Goal: Complete application form: Complete application form

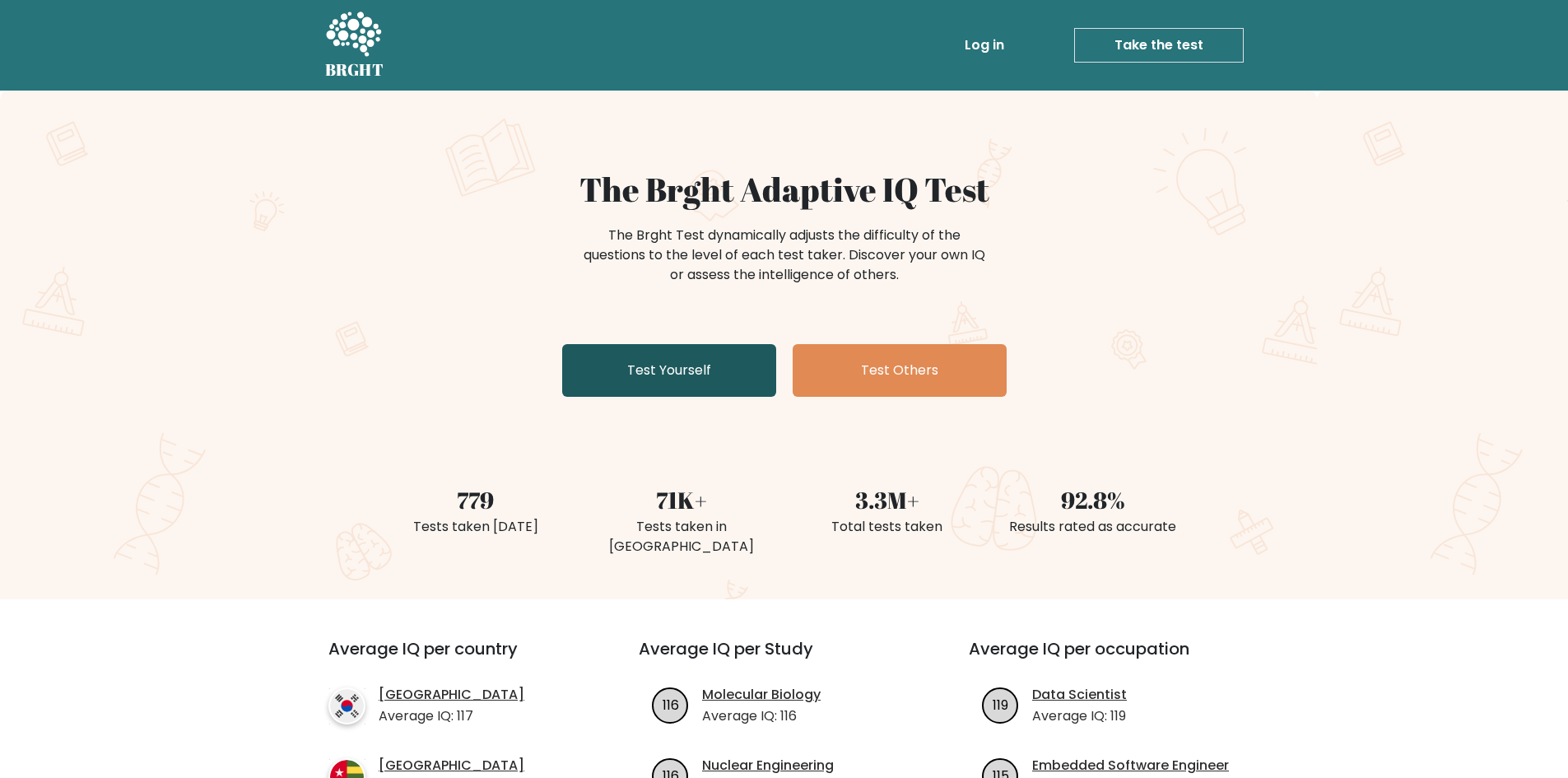
click at [660, 371] on link "Test Yourself" at bounding box center [669, 371] width 214 height 53
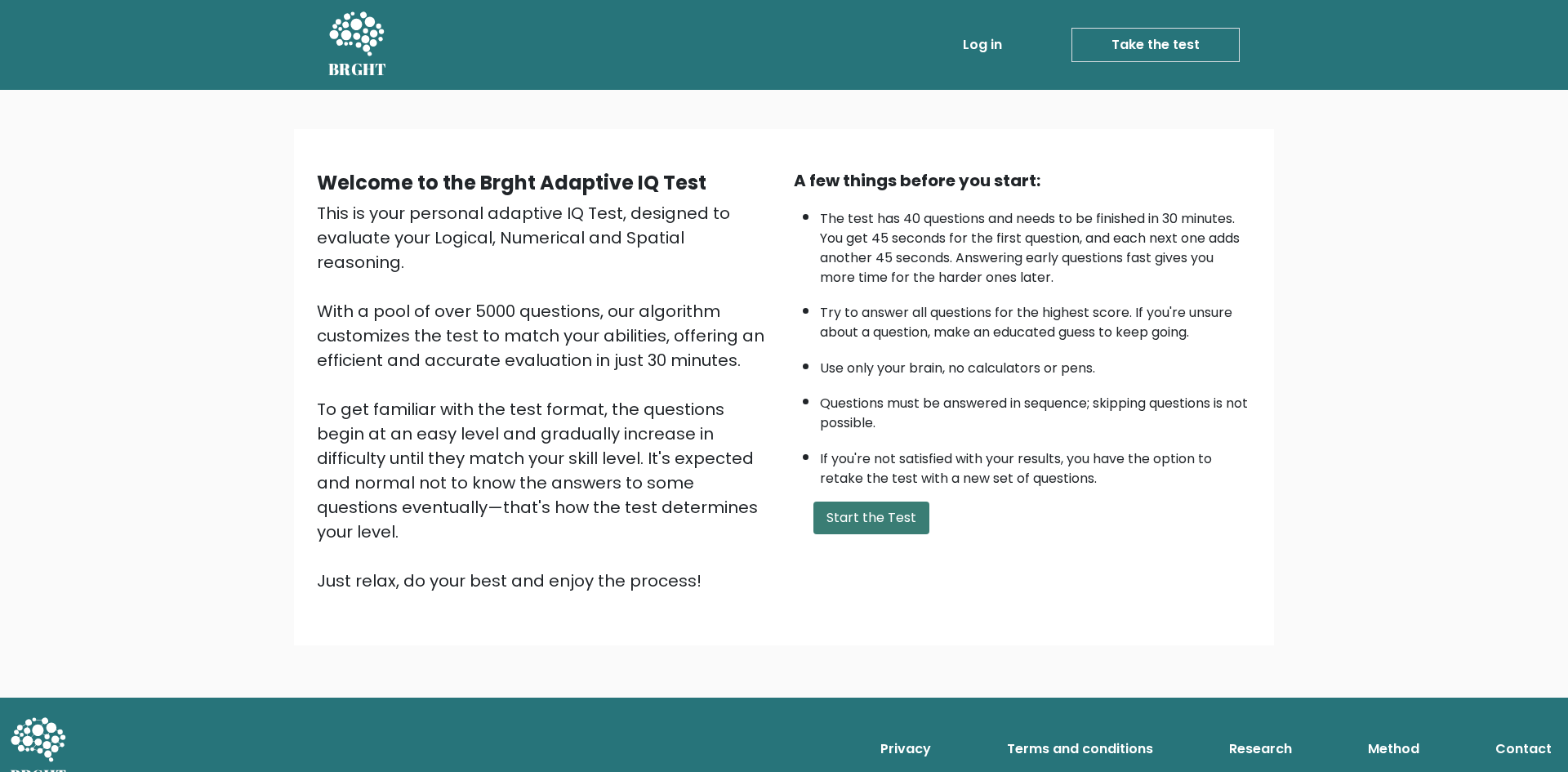
click at [883, 527] on button "Start the Test" at bounding box center [870, 518] width 116 height 33
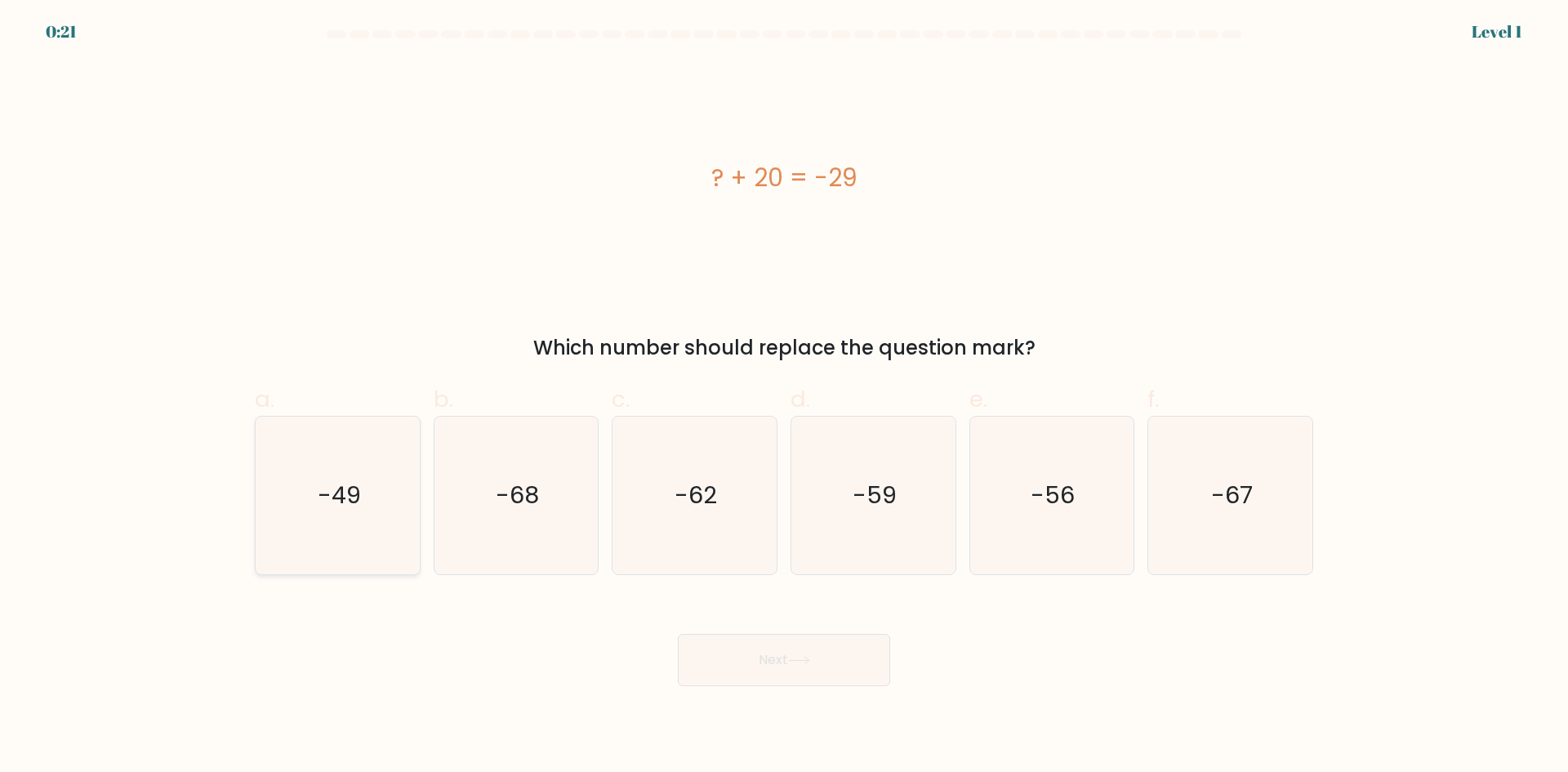
click at [336, 529] on icon "-49" at bounding box center [338, 496] width 158 height 158
click at [784, 397] on input "a. -49" at bounding box center [784, 391] width 1 height 11
radio input "true"
click at [709, 668] on button "Next" at bounding box center [784, 660] width 212 height 52
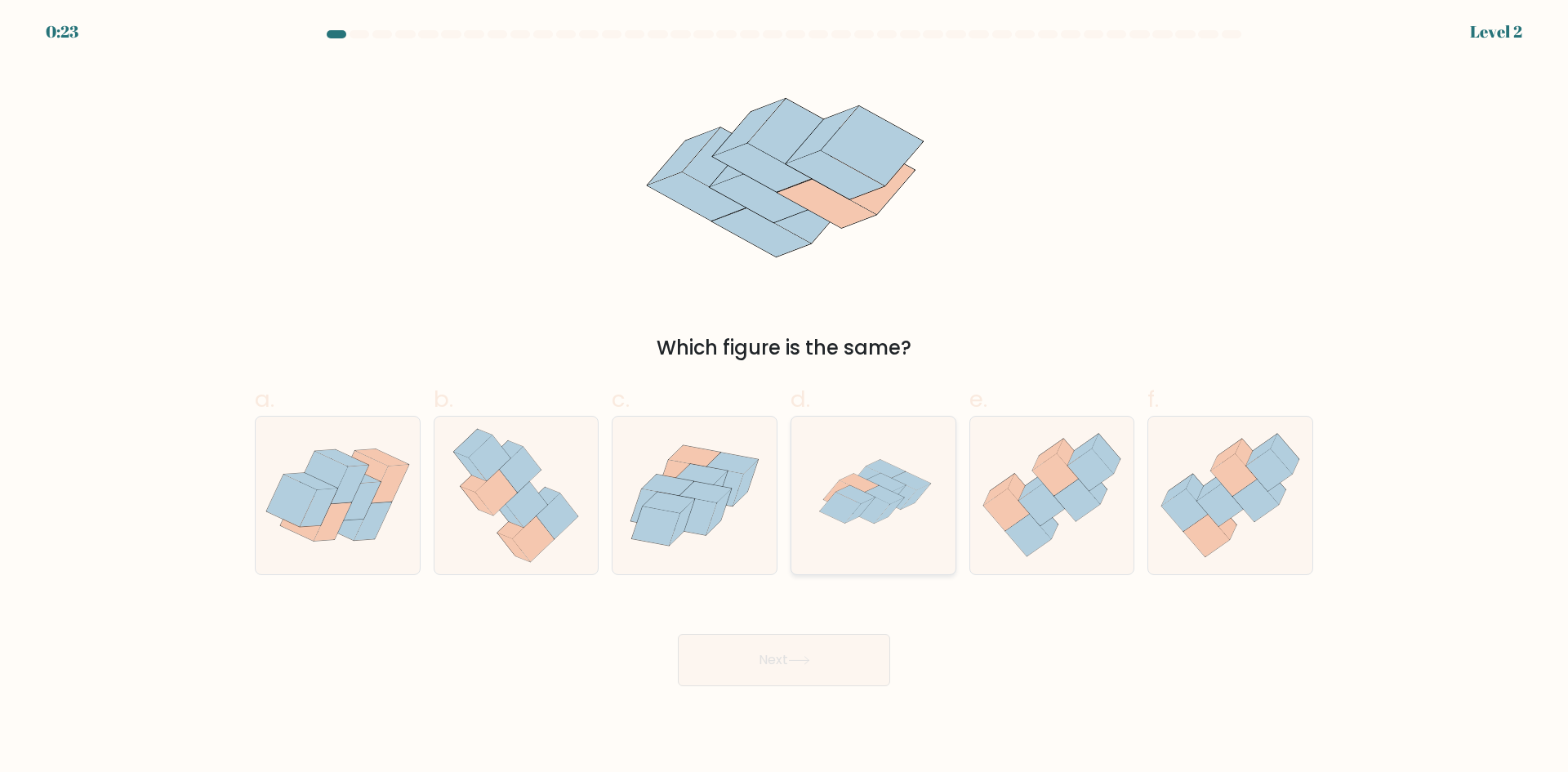
click at [870, 504] on icon at bounding box center [869, 508] width 41 height 31
click at [784, 397] on input "d." at bounding box center [784, 391] width 1 height 11
radio input "true"
click at [818, 643] on button "Next" at bounding box center [784, 660] width 212 height 52
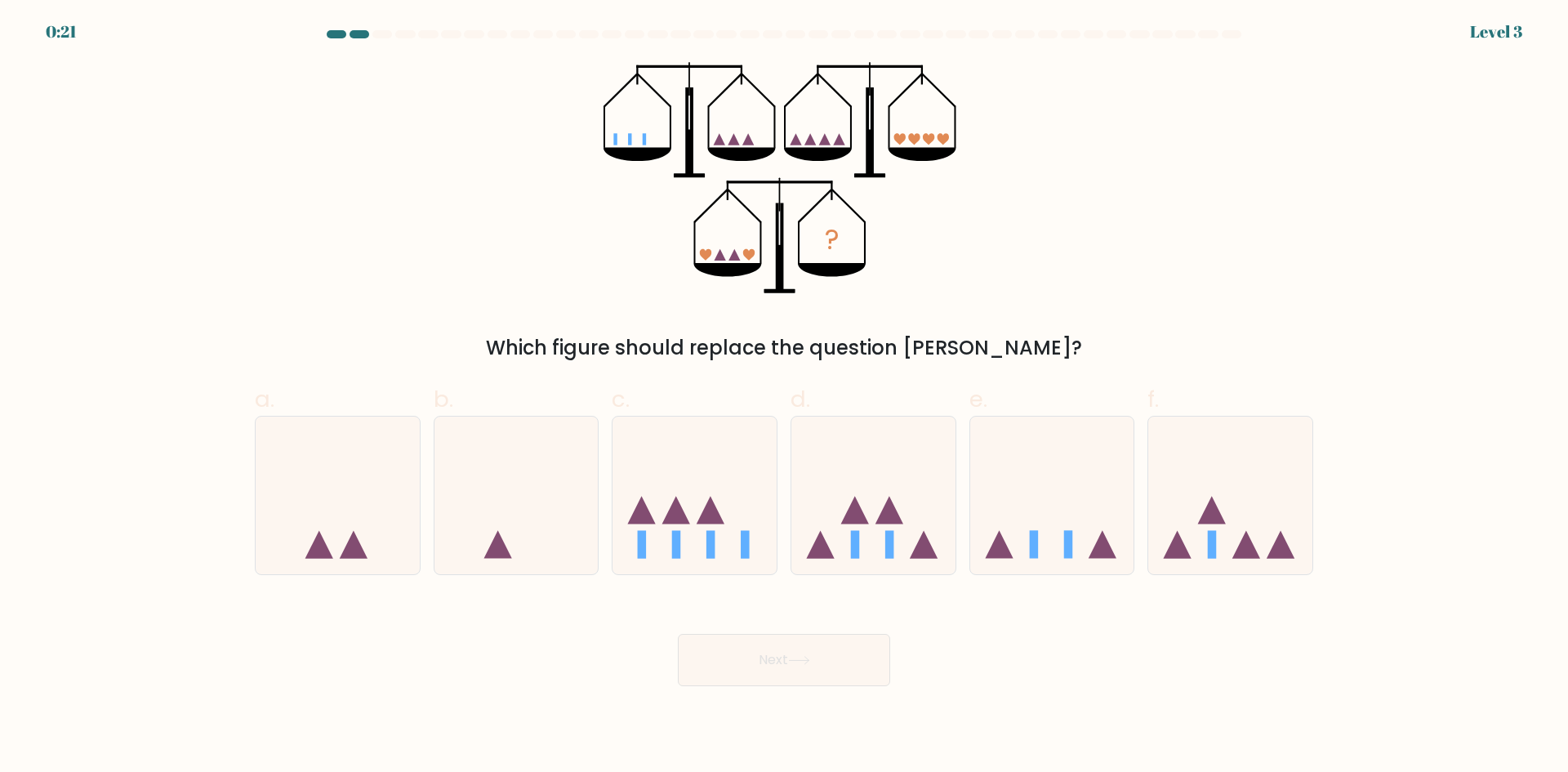
click at [776, 669] on button "Next" at bounding box center [784, 660] width 212 height 52
click at [1086, 532] on icon at bounding box center [1052, 494] width 164 height 135
click at [784, 397] on input "e." at bounding box center [784, 391] width 1 height 11
radio input "true"
click at [861, 668] on button "Next" at bounding box center [784, 660] width 212 height 52
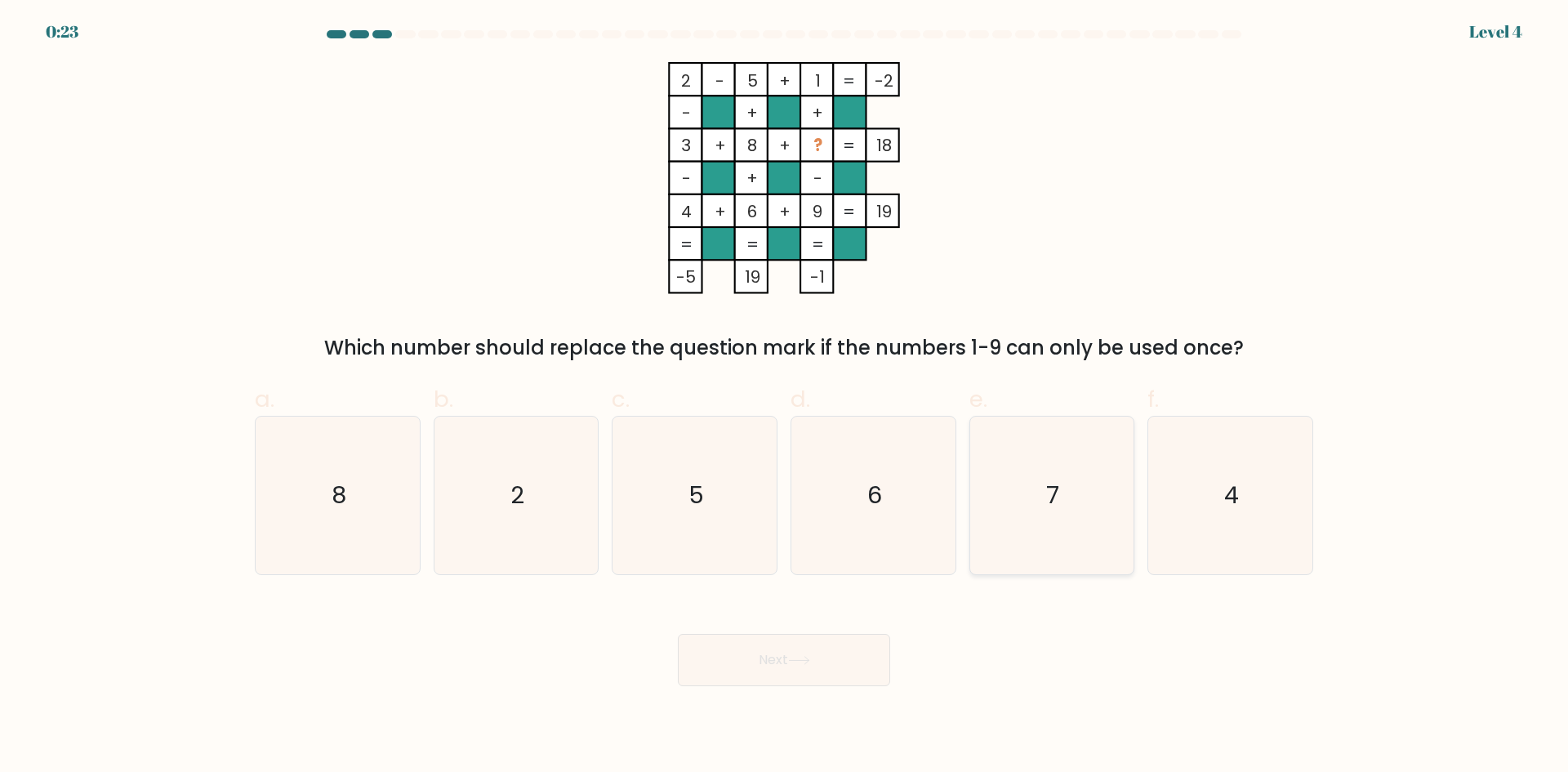
click at [1038, 478] on icon "7" at bounding box center [1052, 496] width 158 height 158
click at [784, 397] on input "e. 7" at bounding box center [784, 391] width 1 height 11
radio input "true"
click at [837, 677] on button "Next" at bounding box center [784, 660] width 212 height 52
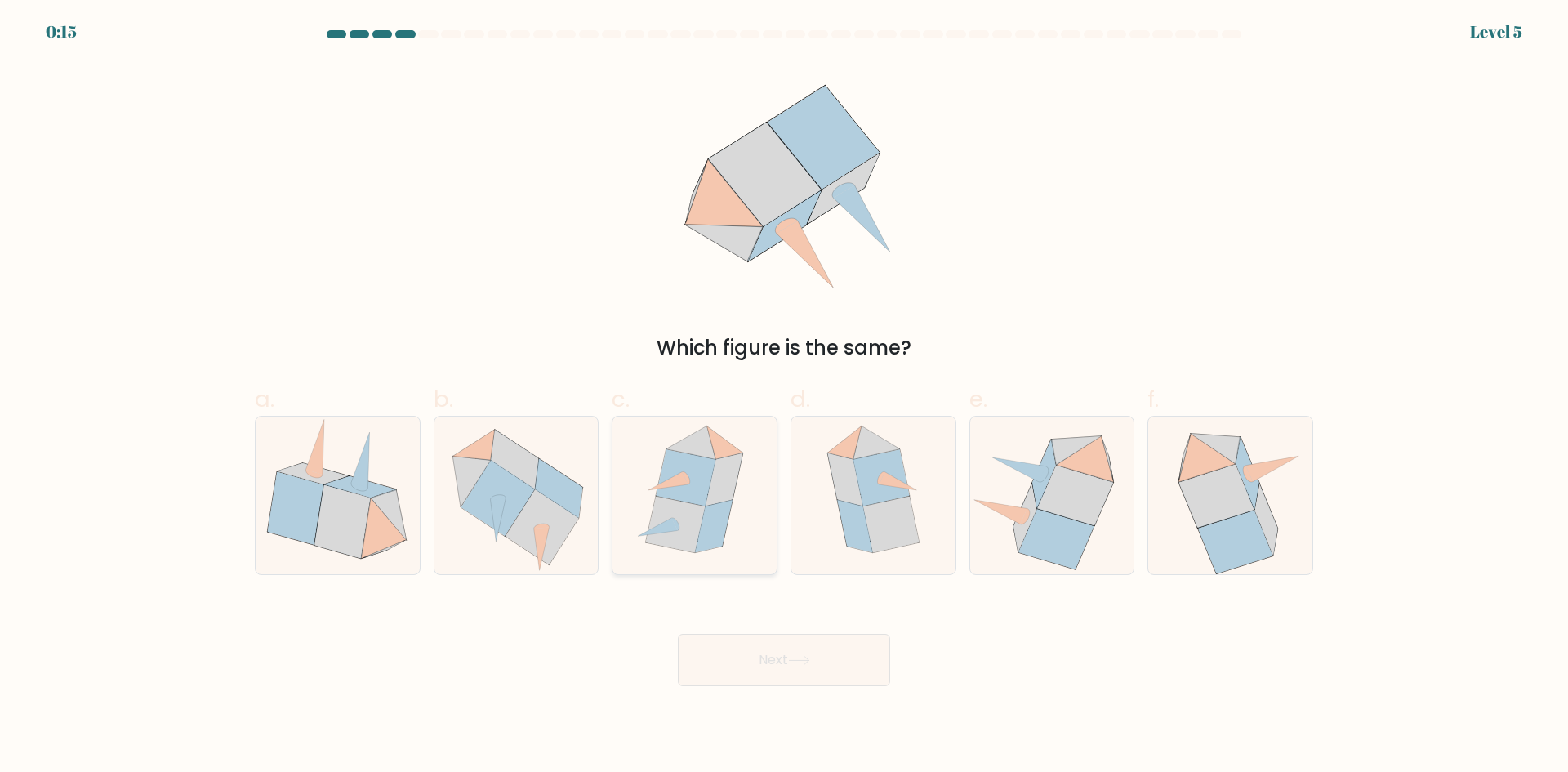
click at [704, 509] on icon at bounding box center [676, 524] width 59 height 56
click at [784, 397] on input "c." at bounding box center [784, 391] width 1 height 11
radio input "true"
click at [723, 635] on button "Next" at bounding box center [784, 660] width 212 height 52
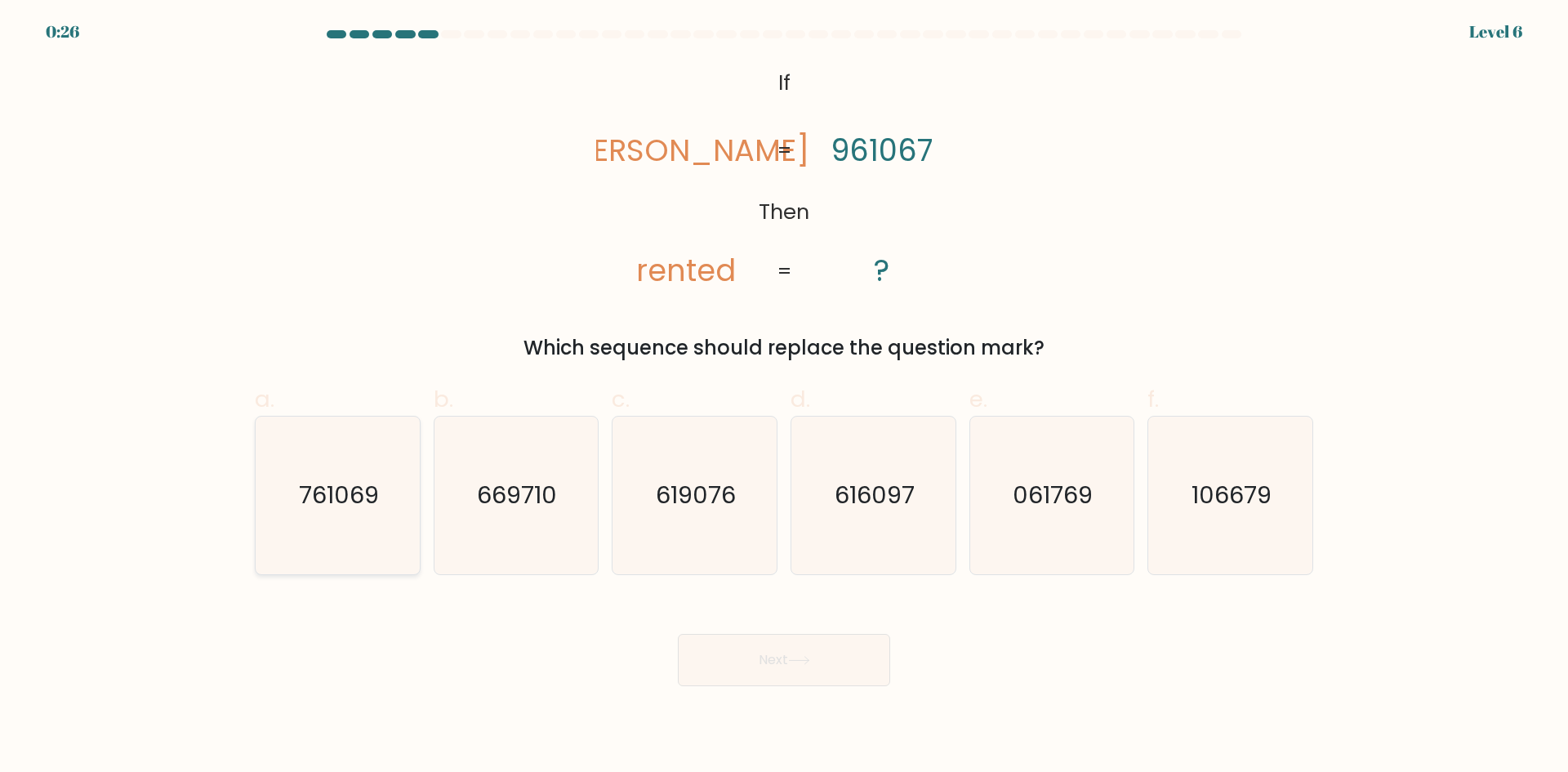
click at [368, 534] on icon "761069" at bounding box center [338, 496] width 158 height 158
click at [784, 397] on input "a. 761069" at bounding box center [784, 391] width 1 height 11
radio input "true"
click at [798, 669] on button "Next" at bounding box center [784, 660] width 212 height 52
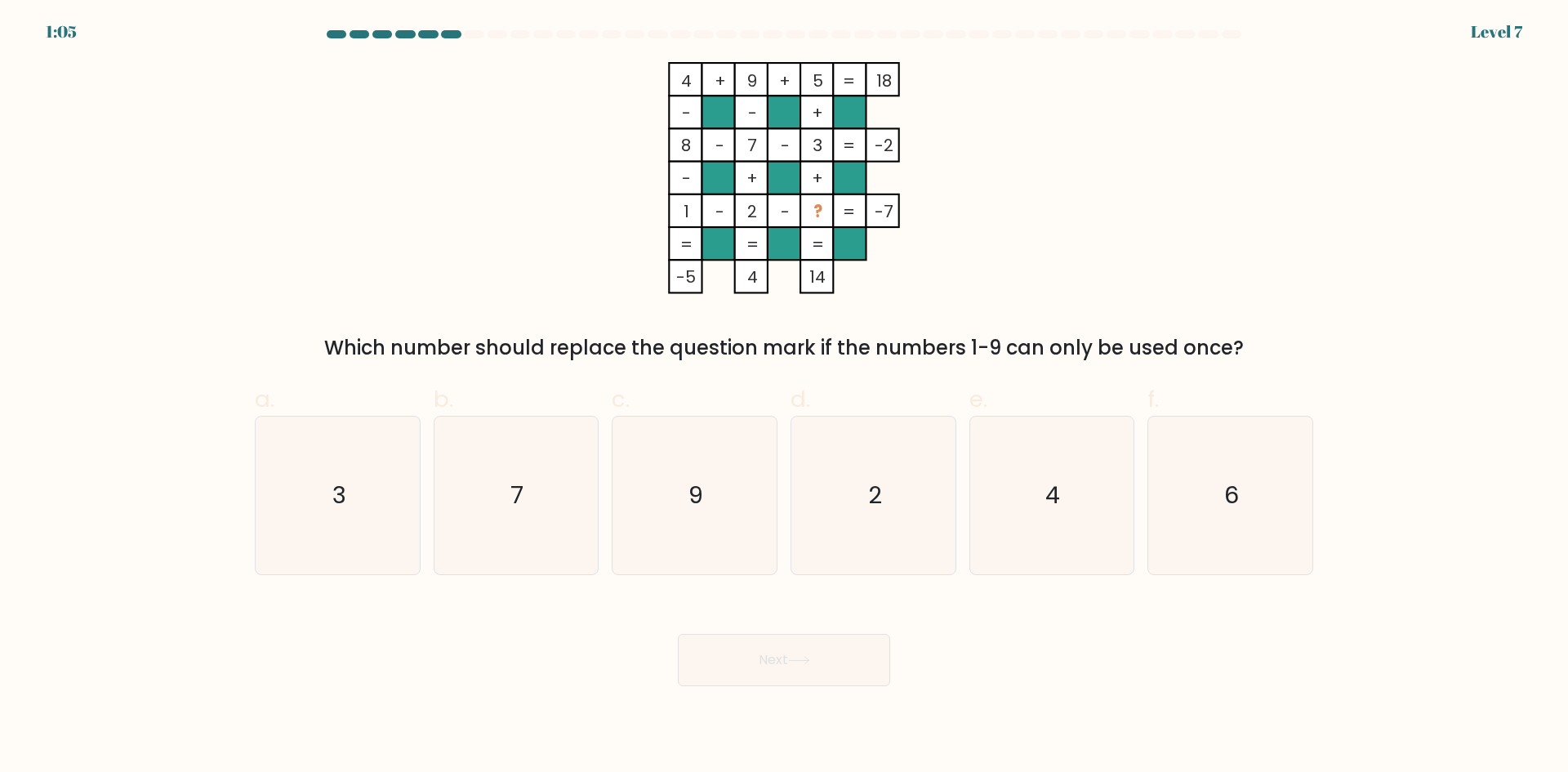
click at [1232, 36] on div at bounding box center [1232, 35] width 20 height 8
drag, startPoint x: 1261, startPoint y: 488, endPoint x: 1233, endPoint y: 491, distance: 28.2
click at [1257, 492] on icon "6" at bounding box center [1231, 496] width 158 height 158
click at [784, 397] on input "f. 6" at bounding box center [784, 391] width 1 height 11
radio input "true"
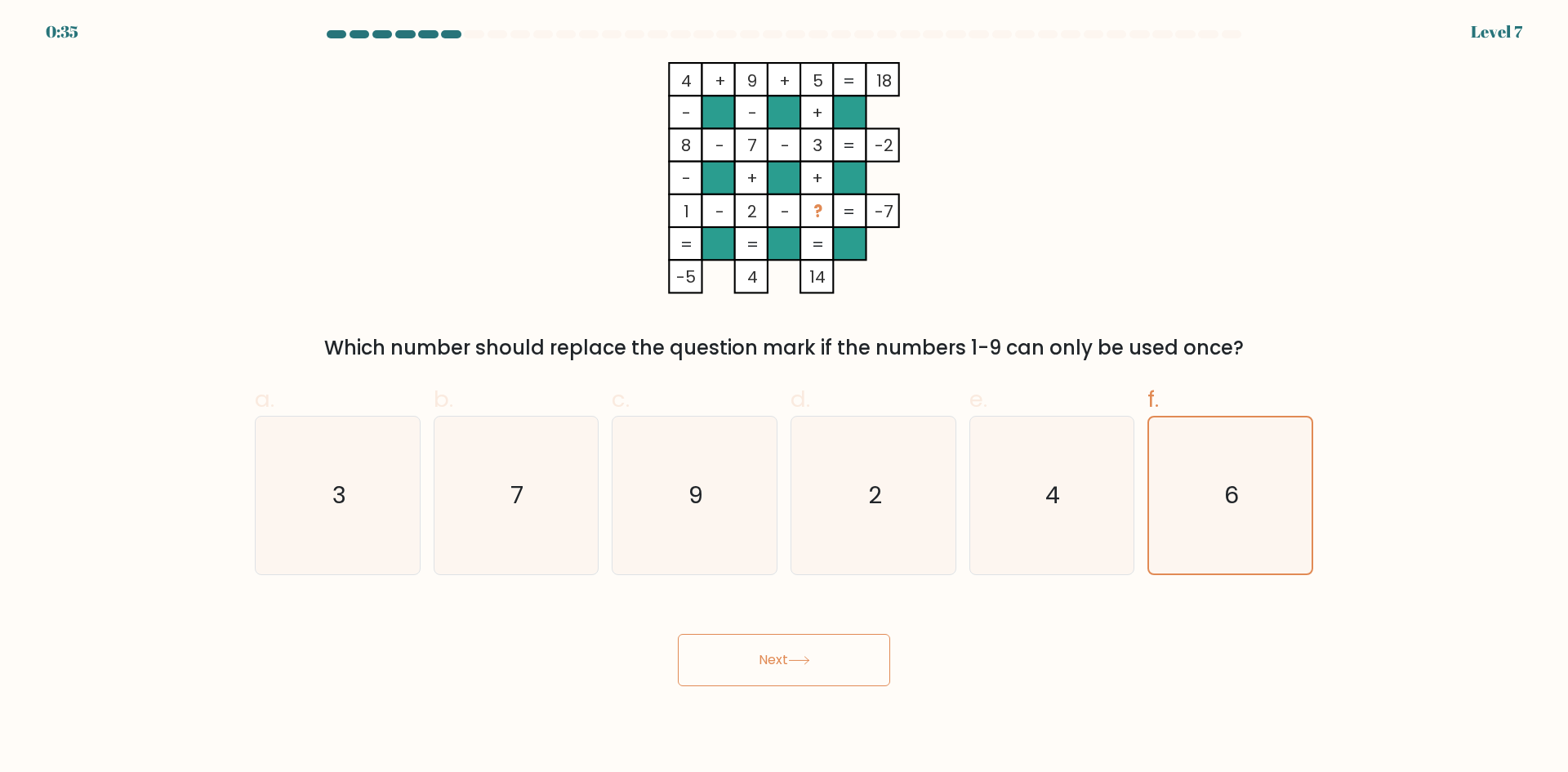
click at [859, 645] on button "Next" at bounding box center [784, 660] width 212 height 52
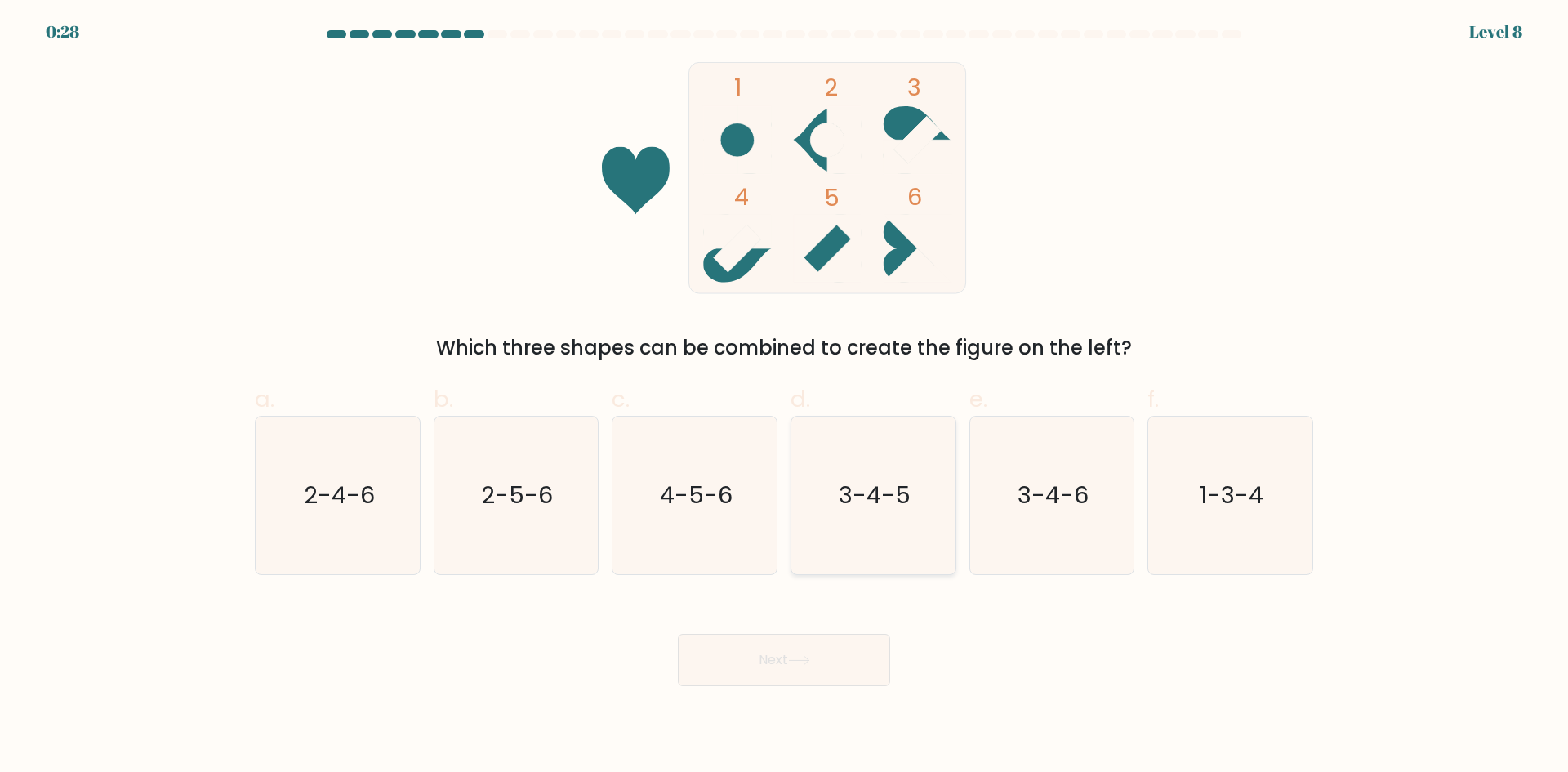
click at [839, 512] on icon "3-4-5" at bounding box center [873, 496] width 158 height 158
click at [784, 397] on input "d. 3-4-5" at bounding box center [784, 391] width 1 height 11
radio input "true"
click at [807, 664] on icon at bounding box center [799, 660] width 22 height 9
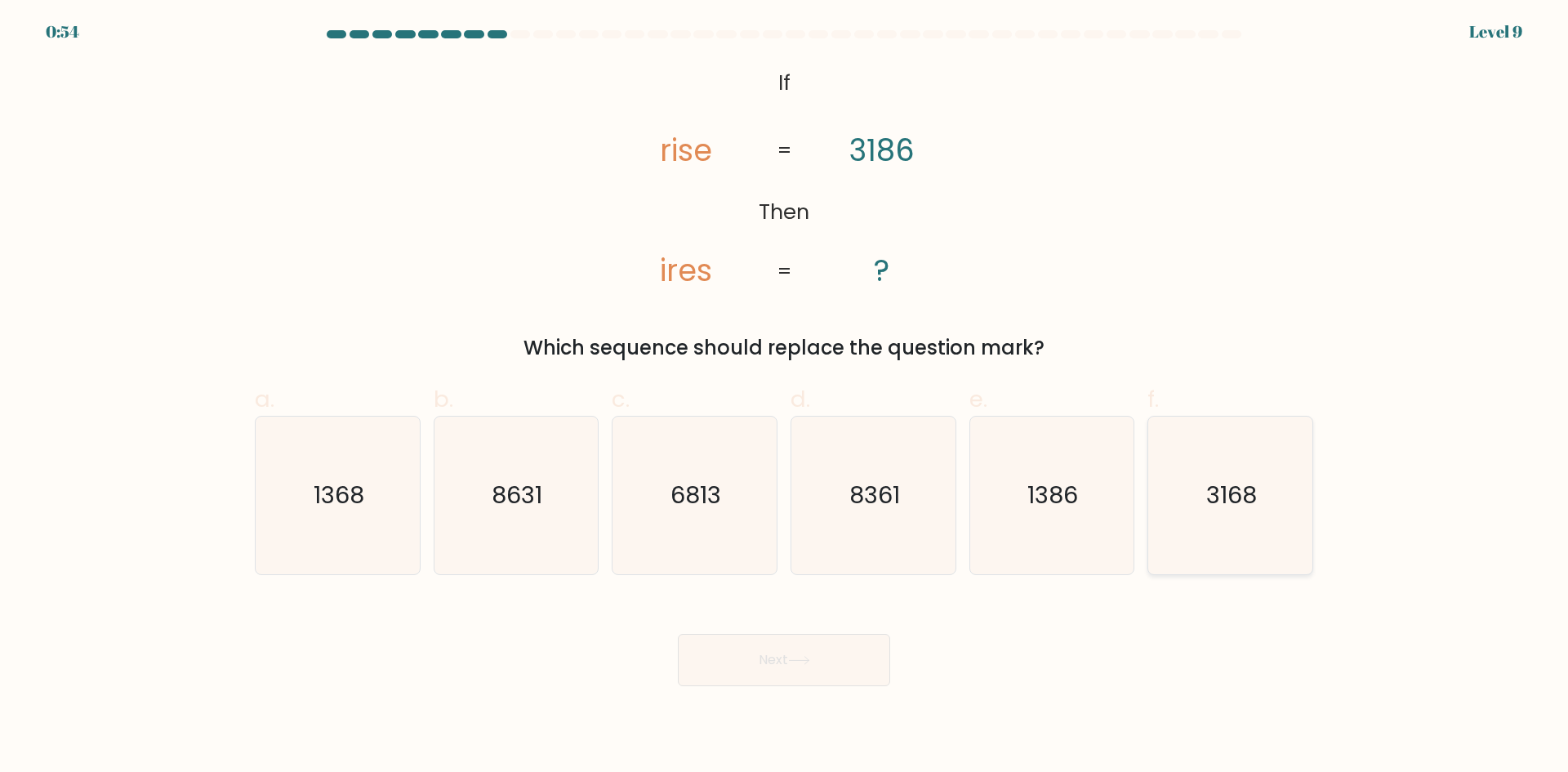
click at [1258, 522] on icon "3168" at bounding box center [1231, 496] width 158 height 158
click at [784, 397] on input "f. 3168" at bounding box center [784, 391] width 1 height 11
radio input "true"
click at [775, 659] on button "Next" at bounding box center [784, 660] width 212 height 52
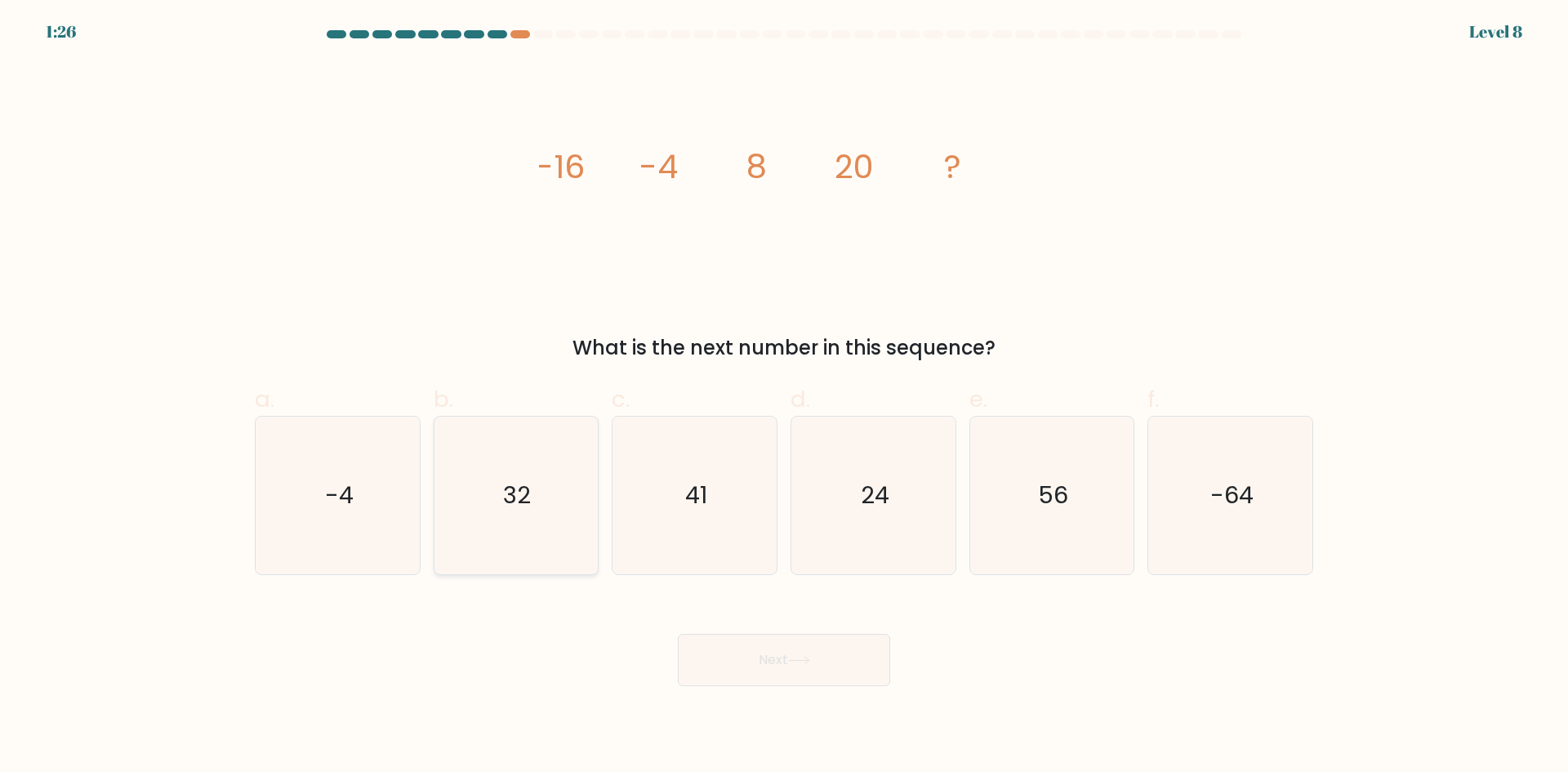
click at [530, 523] on icon "32" at bounding box center [516, 496] width 158 height 158
click at [784, 397] on input "b. 32" at bounding box center [784, 391] width 1 height 11
radio input "true"
click at [731, 628] on div "Next" at bounding box center [784, 641] width 1078 height 92
click at [727, 649] on button "Next" at bounding box center [784, 660] width 212 height 52
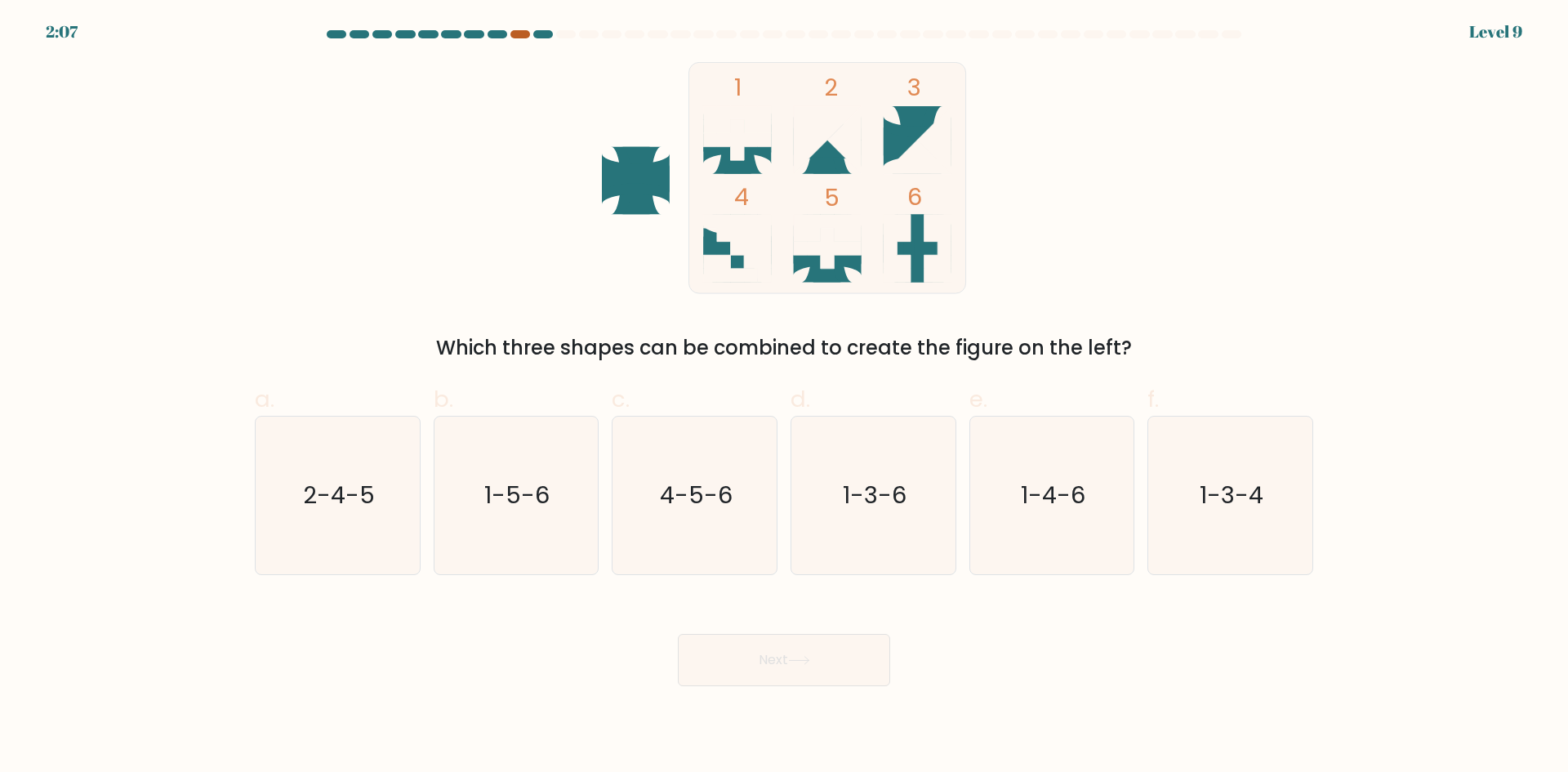
click at [523, 31] on div at bounding box center [521, 35] width 20 height 8
click at [522, 32] on div at bounding box center [521, 35] width 20 height 8
click at [522, 34] on div at bounding box center [521, 35] width 20 height 8
drag, startPoint x: 538, startPoint y: 506, endPoint x: 549, endPoint y: 534, distance: 30.1
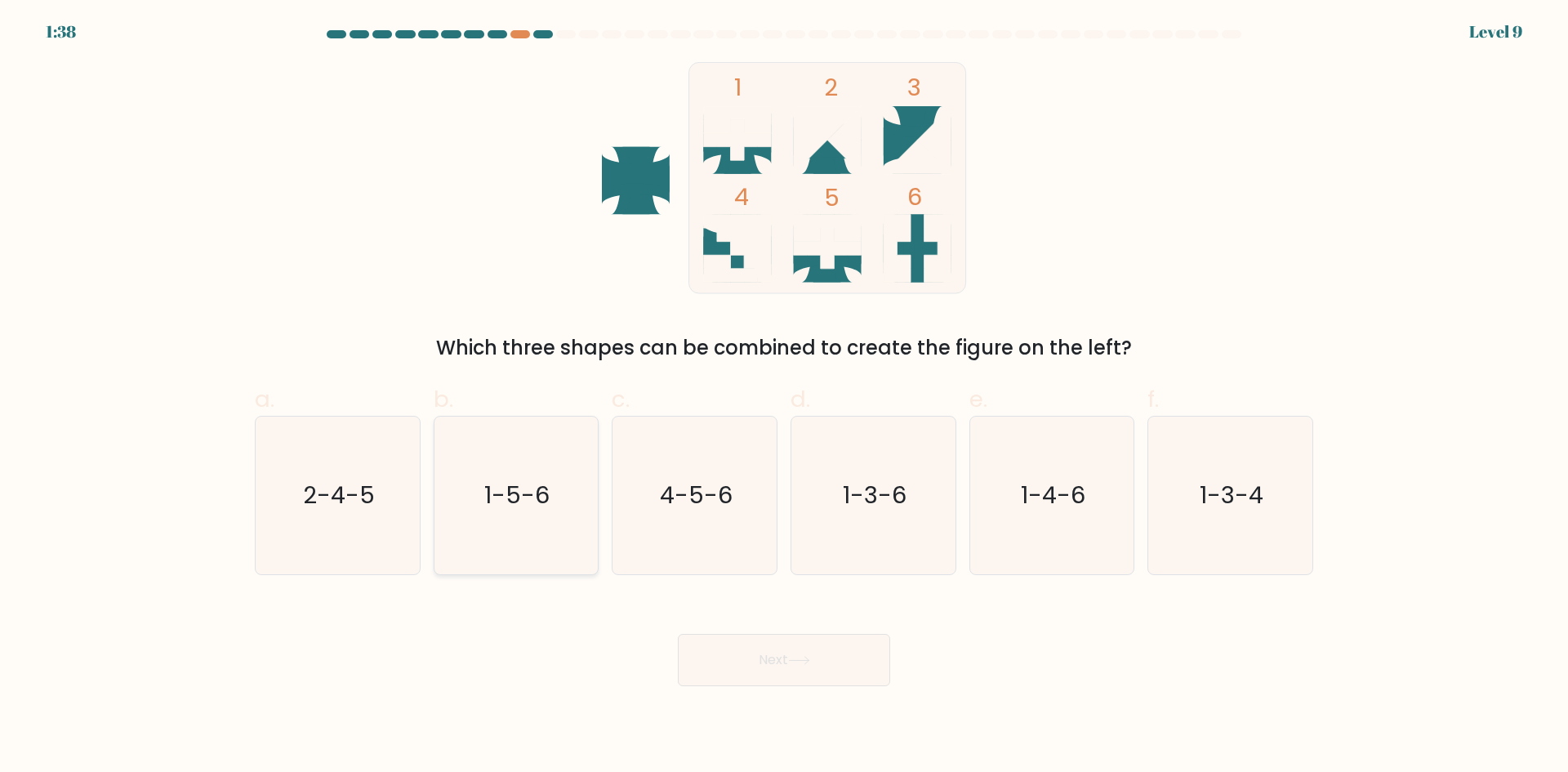
click at [535, 507] on text "1-5-6" at bounding box center [518, 494] width 65 height 33
click at [784, 397] on input "b. 1-5-6" at bounding box center [784, 391] width 1 height 11
radio input "true"
click at [730, 663] on button "Next" at bounding box center [784, 660] width 212 height 52
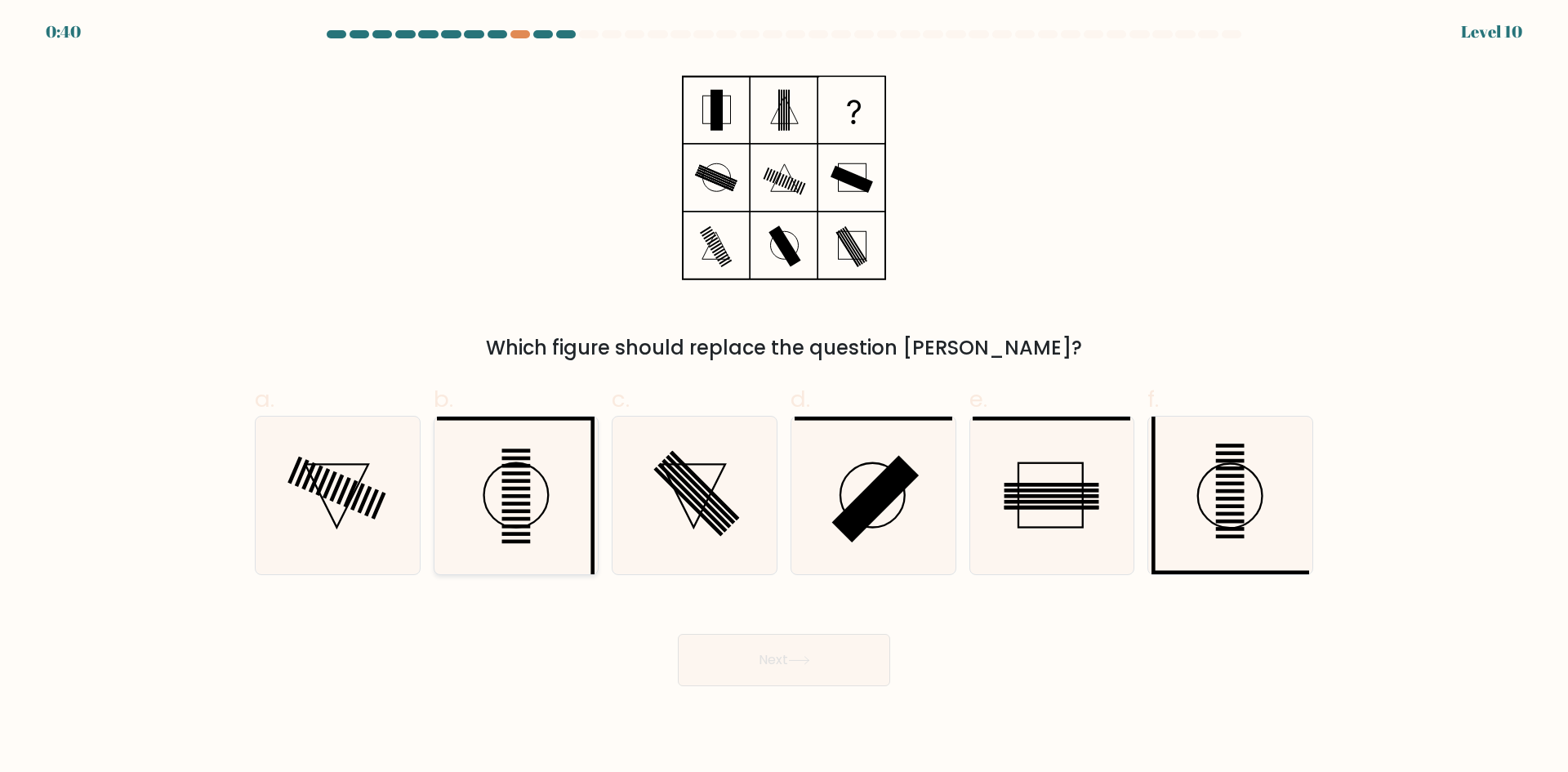
drag, startPoint x: 459, startPoint y: 484, endPoint x: 476, endPoint y: 485, distance: 17.0
click at [460, 485] on icon at bounding box center [516, 496] width 158 height 158
click at [784, 397] on input "b." at bounding box center [784, 391] width 1 height 11
radio input "true"
click at [738, 659] on button "Next" at bounding box center [784, 660] width 212 height 52
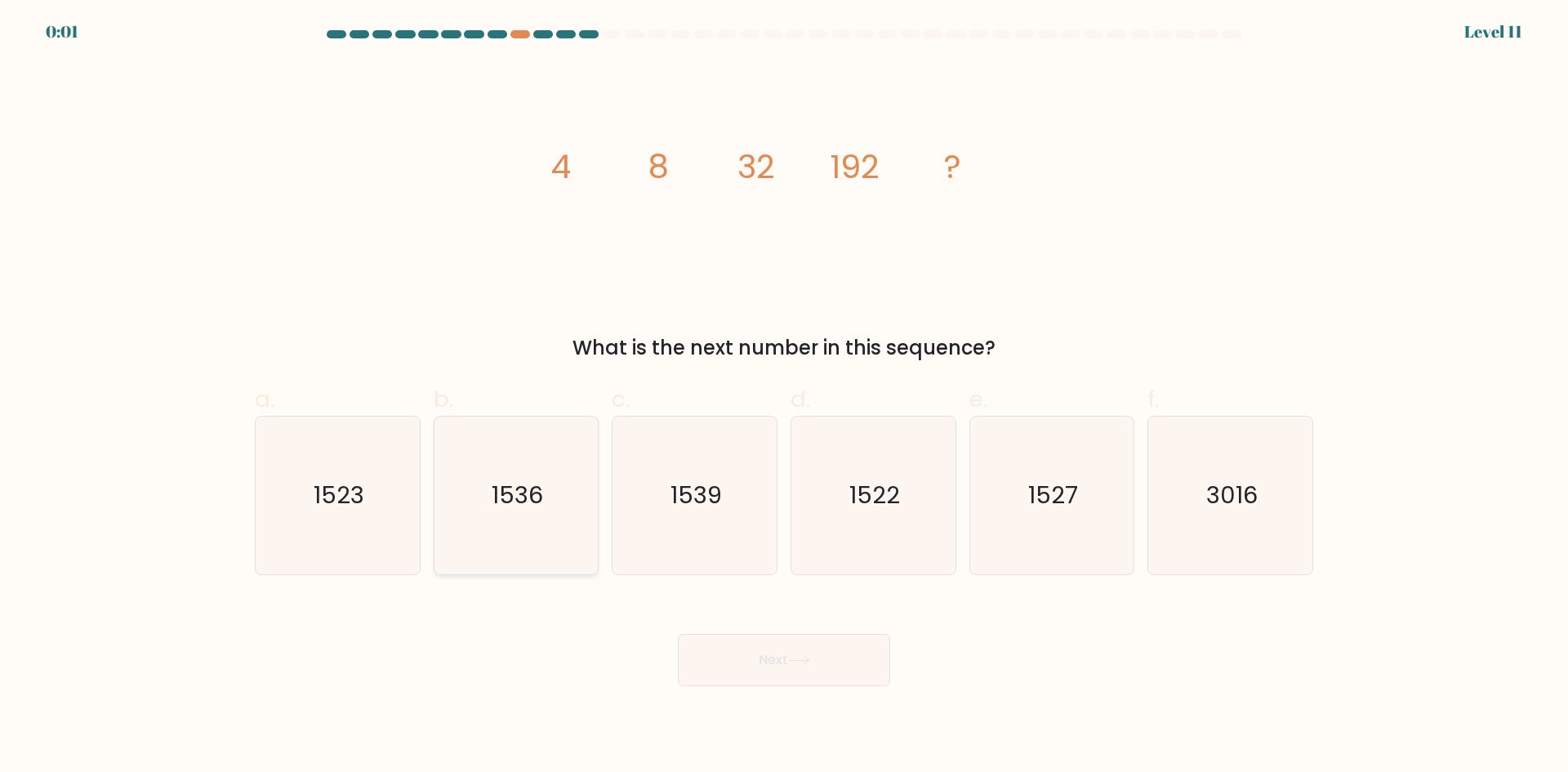
click at [449, 480] on icon "1536" at bounding box center [516, 496] width 158 height 158
click at [784, 397] on input "b. 1536" at bounding box center [784, 391] width 1 height 11
radio input "true"
click at [723, 648] on button "Next" at bounding box center [784, 660] width 212 height 52
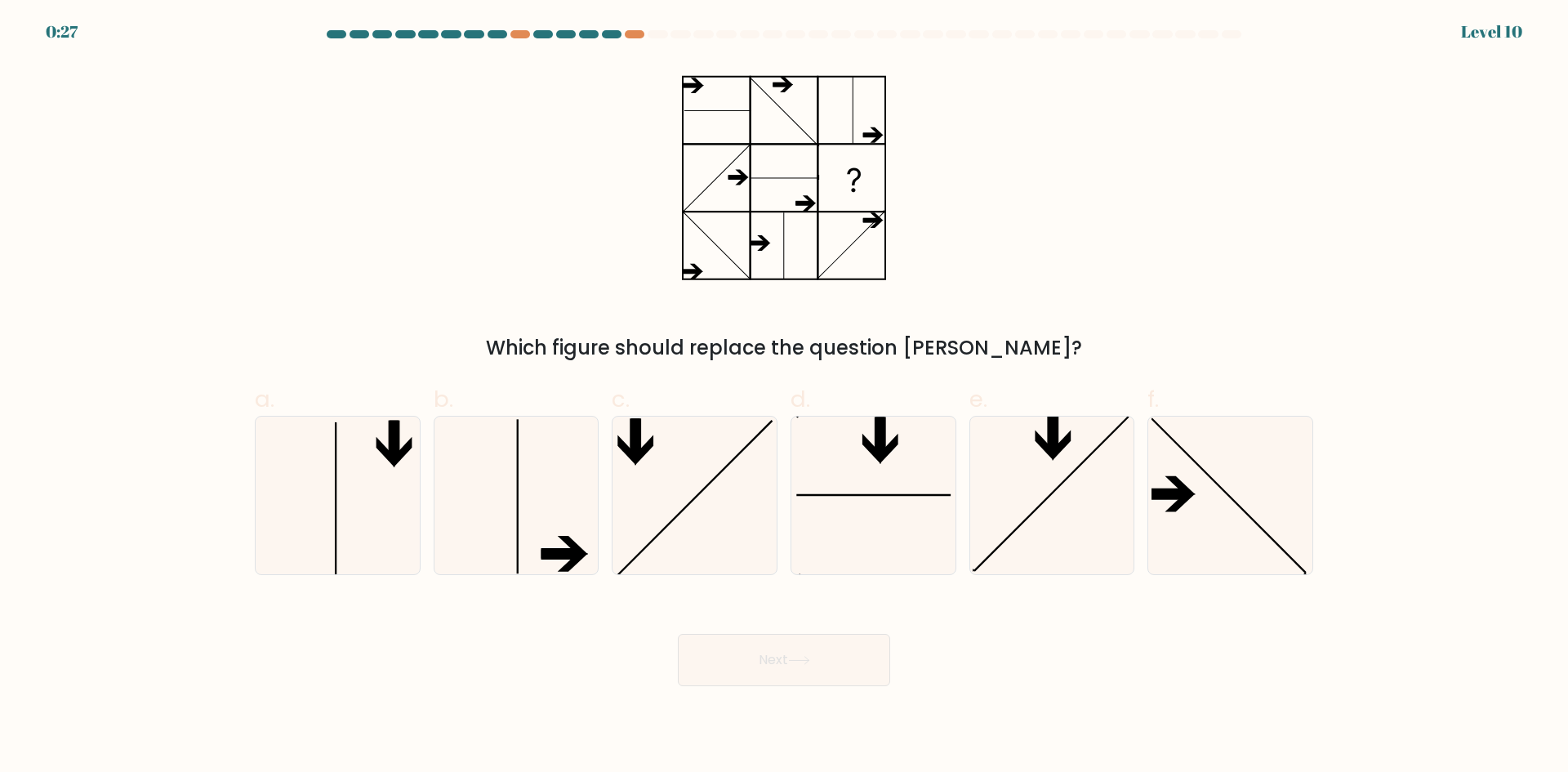
drag, startPoint x: 804, startPoint y: 328, endPoint x: 1228, endPoint y: 144, distance: 462.2
click at [1228, 144] on div "Which figure should replace the question [PERSON_NAME]?" at bounding box center [784, 213] width 1078 height 300
click at [498, 478] on icon at bounding box center [516, 496] width 158 height 158
click at [784, 397] on input "b." at bounding box center [784, 391] width 1 height 11
radio input "true"
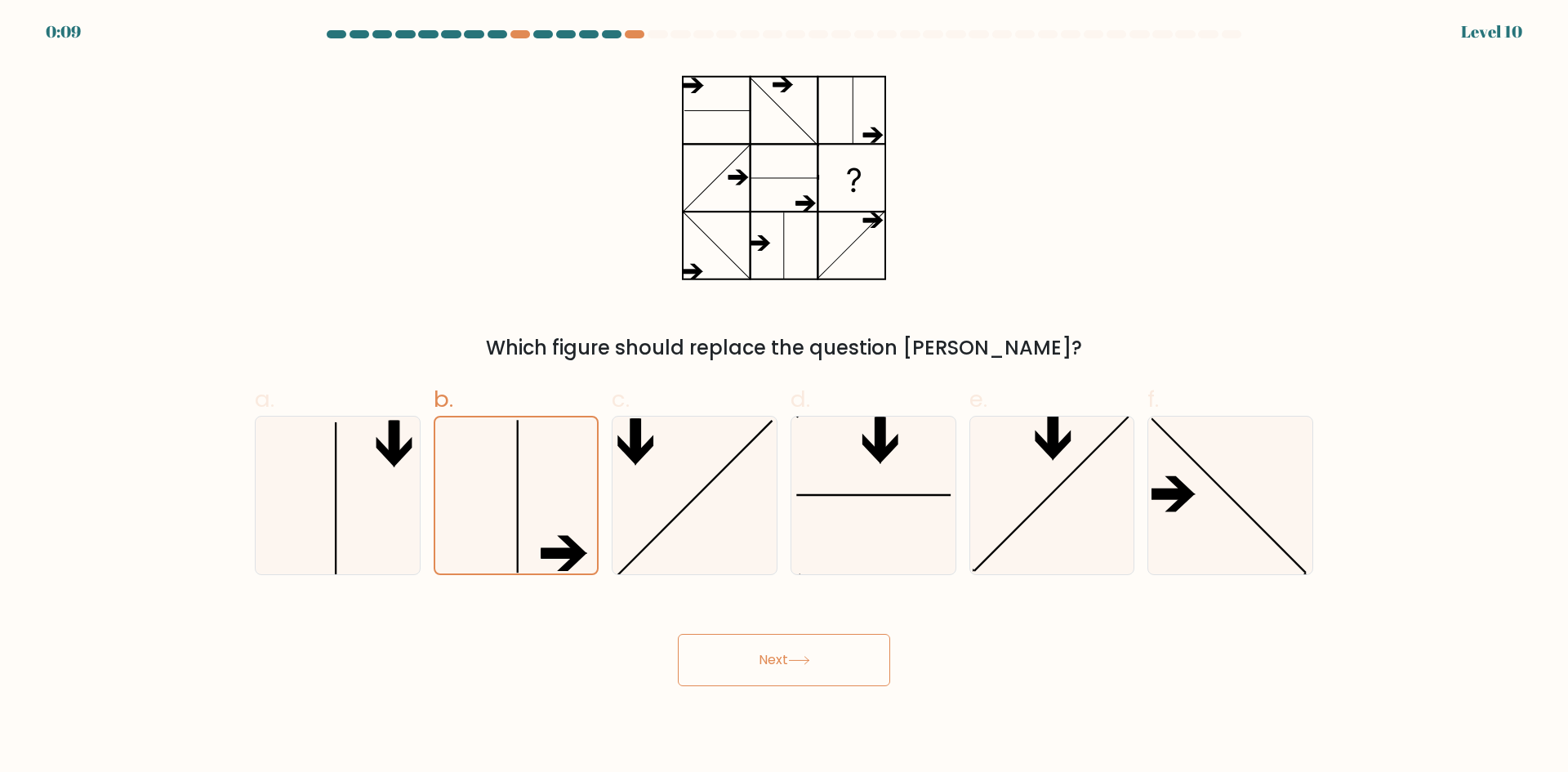
click at [802, 645] on button "Next" at bounding box center [784, 660] width 212 height 52
click at [795, 666] on button "Next" at bounding box center [784, 660] width 212 height 52
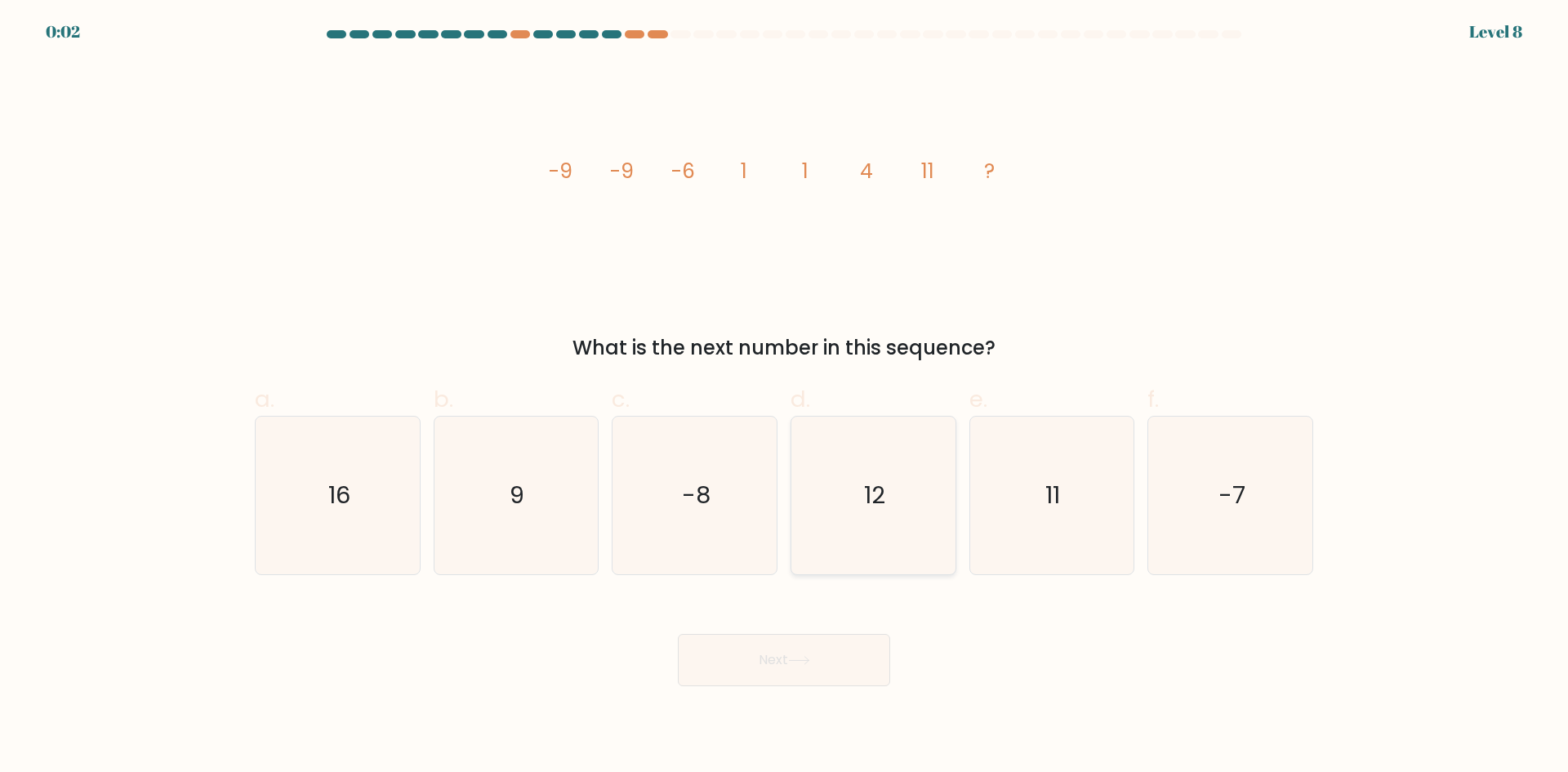
click at [879, 483] on text "12" at bounding box center [874, 494] width 21 height 33
click at [784, 397] on input "d. 12" at bounding box center [784, 391] width 1 height 11
radio input "true"
click at [830, 636] on button "Next" at bounding box center [784, 660] width 212 height 52
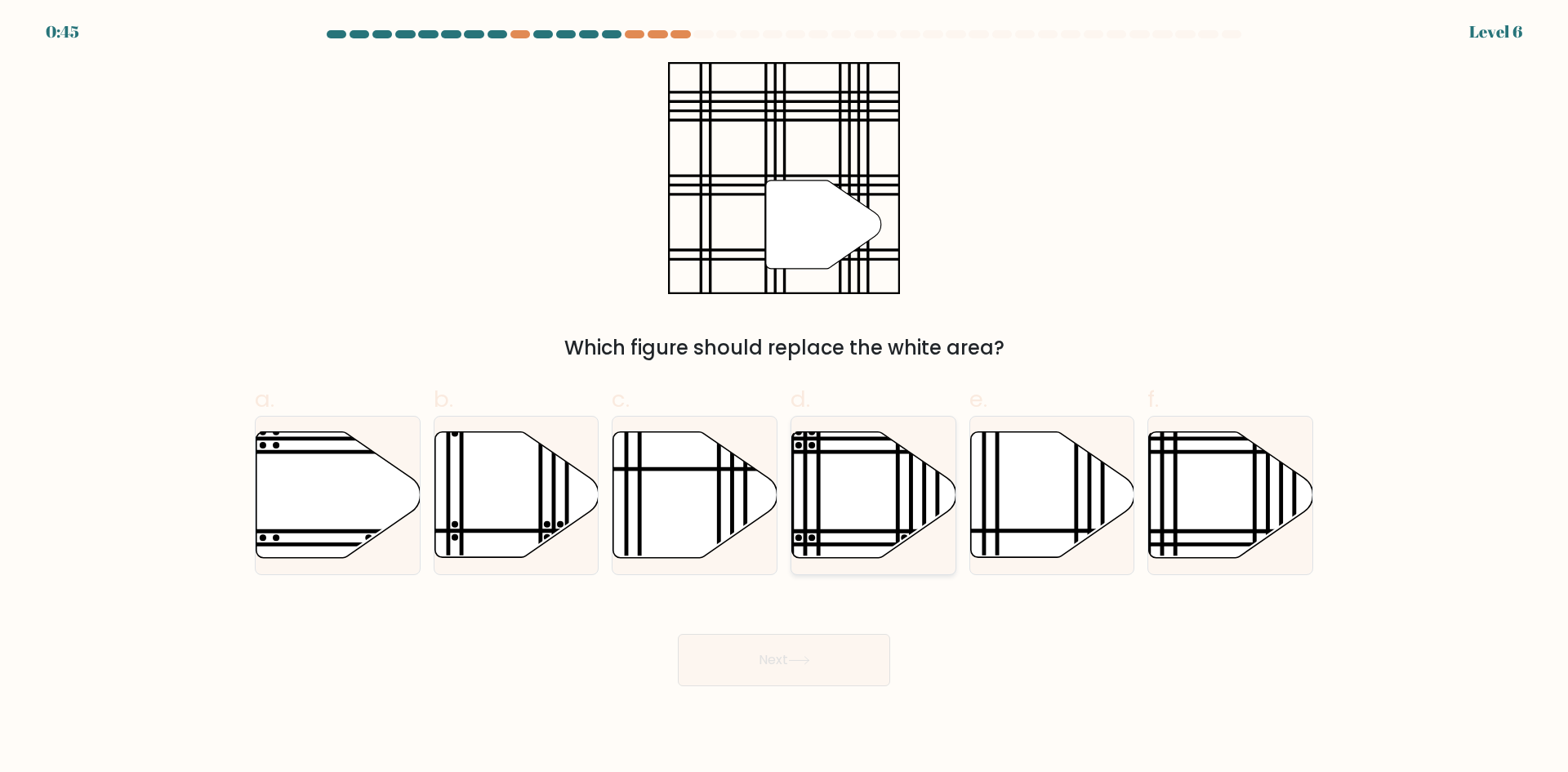
click at [845, 499] on icon at bounding box center [874, 494] width 164 height 126
click at [784, 397] on input "d." at bounding box center [784, 391] width 1 height 11
radio input "true"
click at [727, 620] on div "Next" at bounding box center [784, 641] width 1078 height 92
click at [743, 646] on button "Next" at bounding box center [784, 660] width 212 height 52
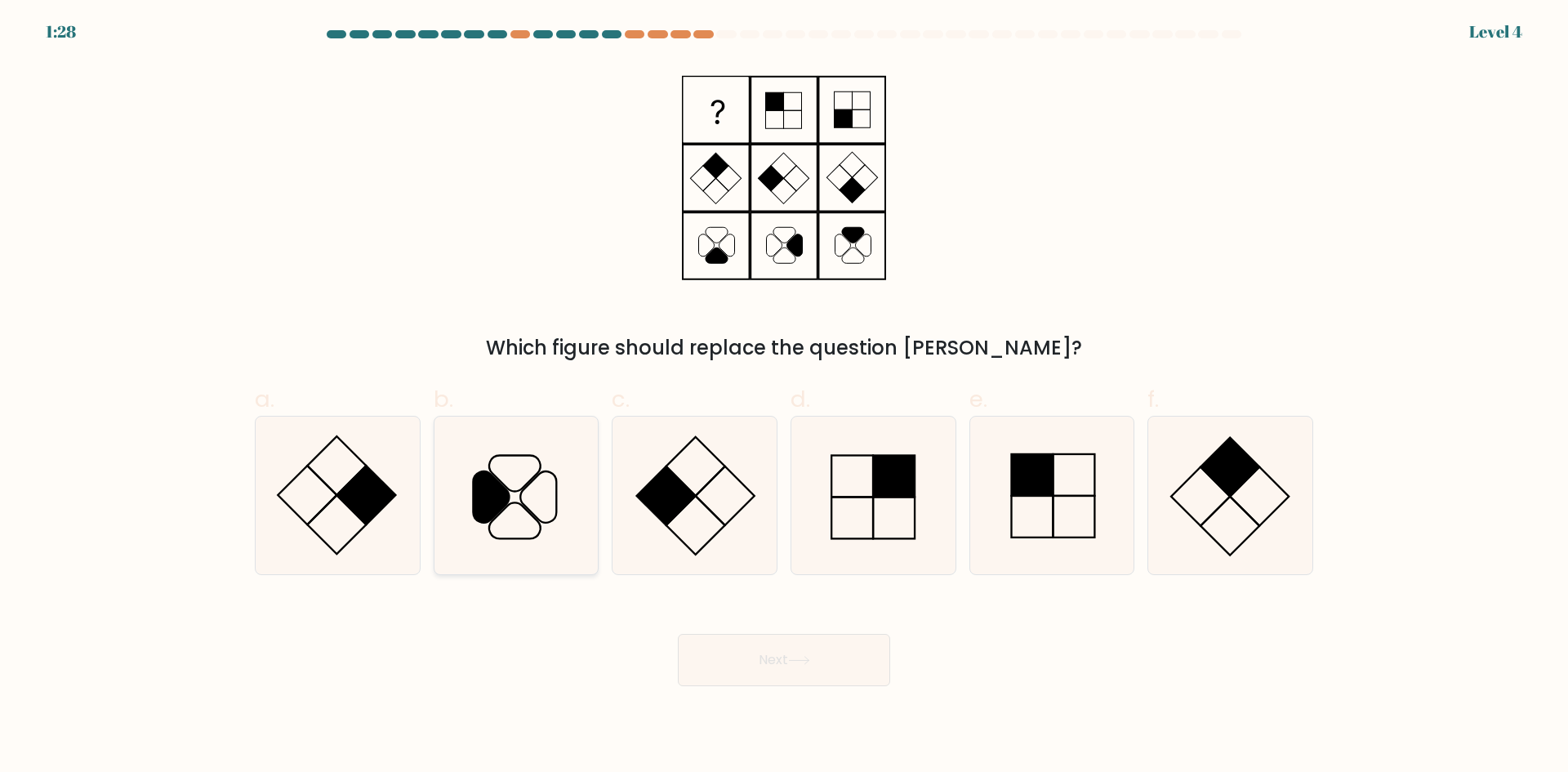
click at [568, 500] on icon at bounding box center [516, 496] width 158 height 158
click at [784, 397] on input "b." at bounding box center [784, 391] width 1 height 11
radio input "true"
click at [707, 661] on button "Next" at bounding box center [784, 660] width 212 height 52
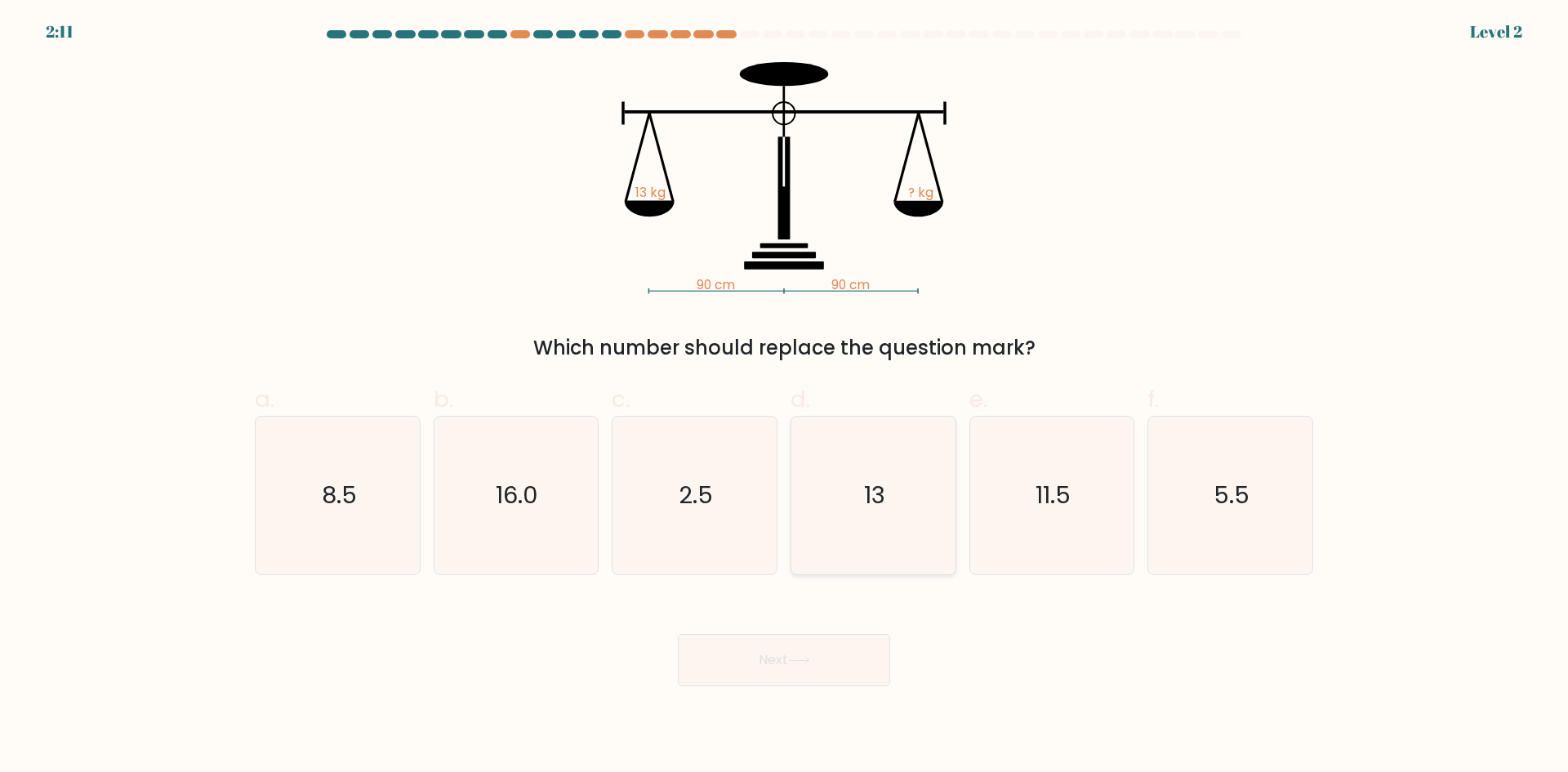
click at [853, 539] on icon "13" at bounding box center [873, 496] width 158 height 158
click at [784, 397] on input "d. 13" at bounding box center [784, 391] width 1 height 11
radio input "true"
click at [804, 648] on button "Next" at bounding box center [784, 660] width 212 height 52
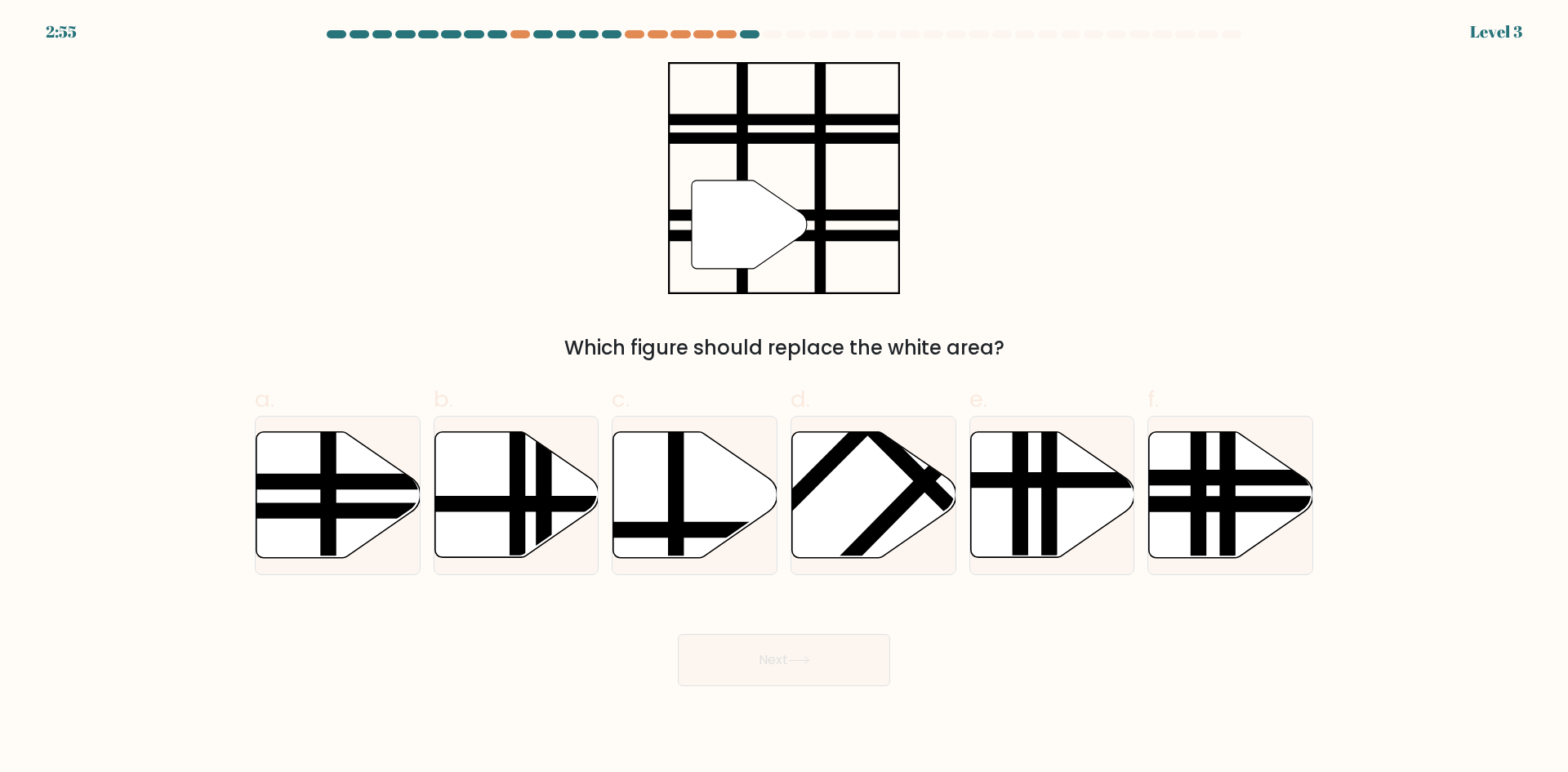
drag, startPoint x: 706, startPoint y: 493, endPoint x: 763, endPoint y: 633, distance: 151.2
click at [709, 496] on icon at bounding box center [696, 494] width 164 height 126
click at [784, 397] on input "c." at bounding box center [784, 391] width 1 height 11
radio input "true"
click at [795, 649] on button "Next" at bounding box center [784, 660] width 212 height 52
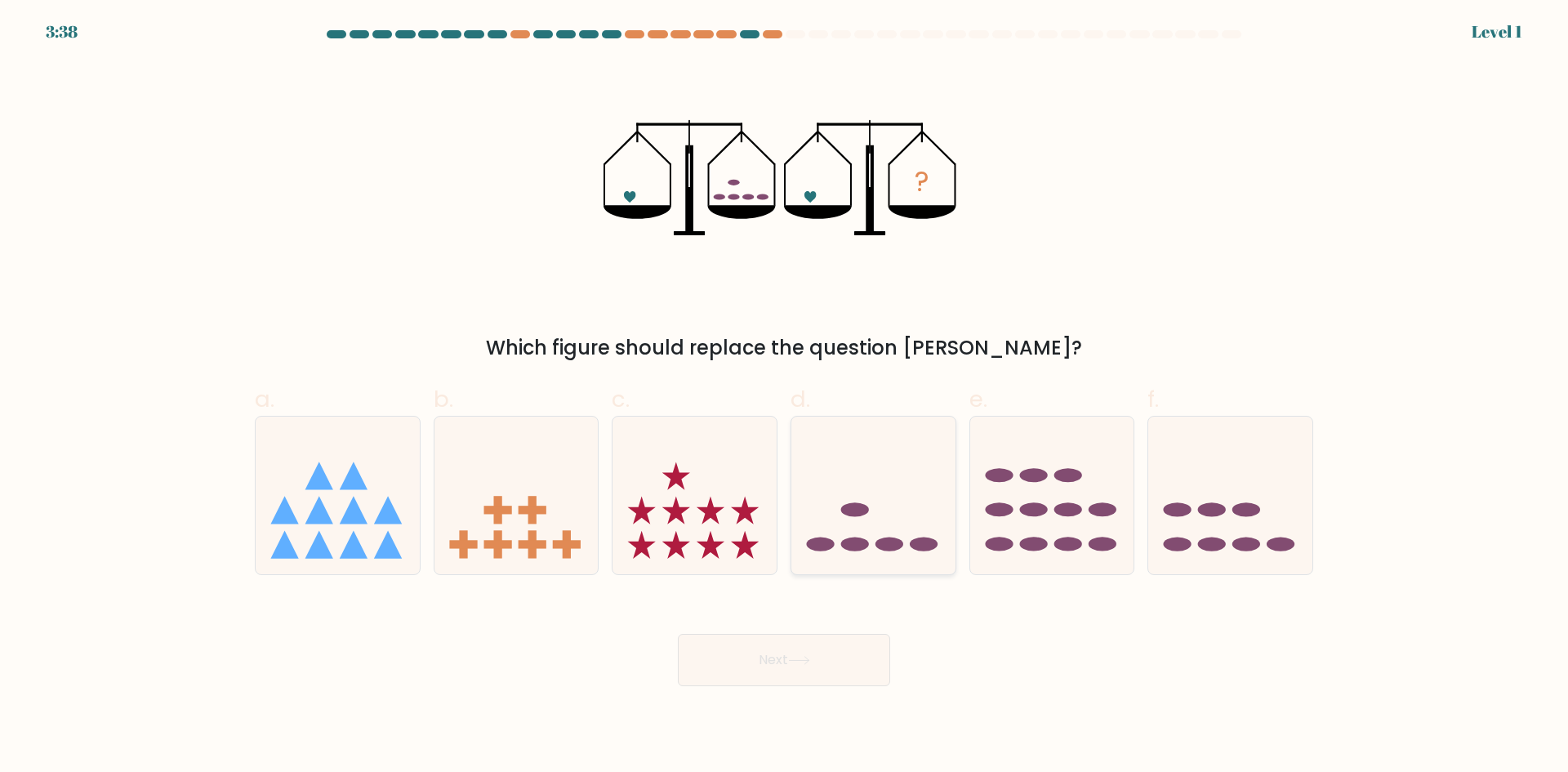
click at [940, 524] on icon at bounding box center [873, 494] width 164 height 135
click at [784, 397] on input "d." at bounding box center [784, 391] width 1 height 11
radio input "true"
click at [837, 651] on button "Next" at bounding box center [784, 660] width 212 height 52
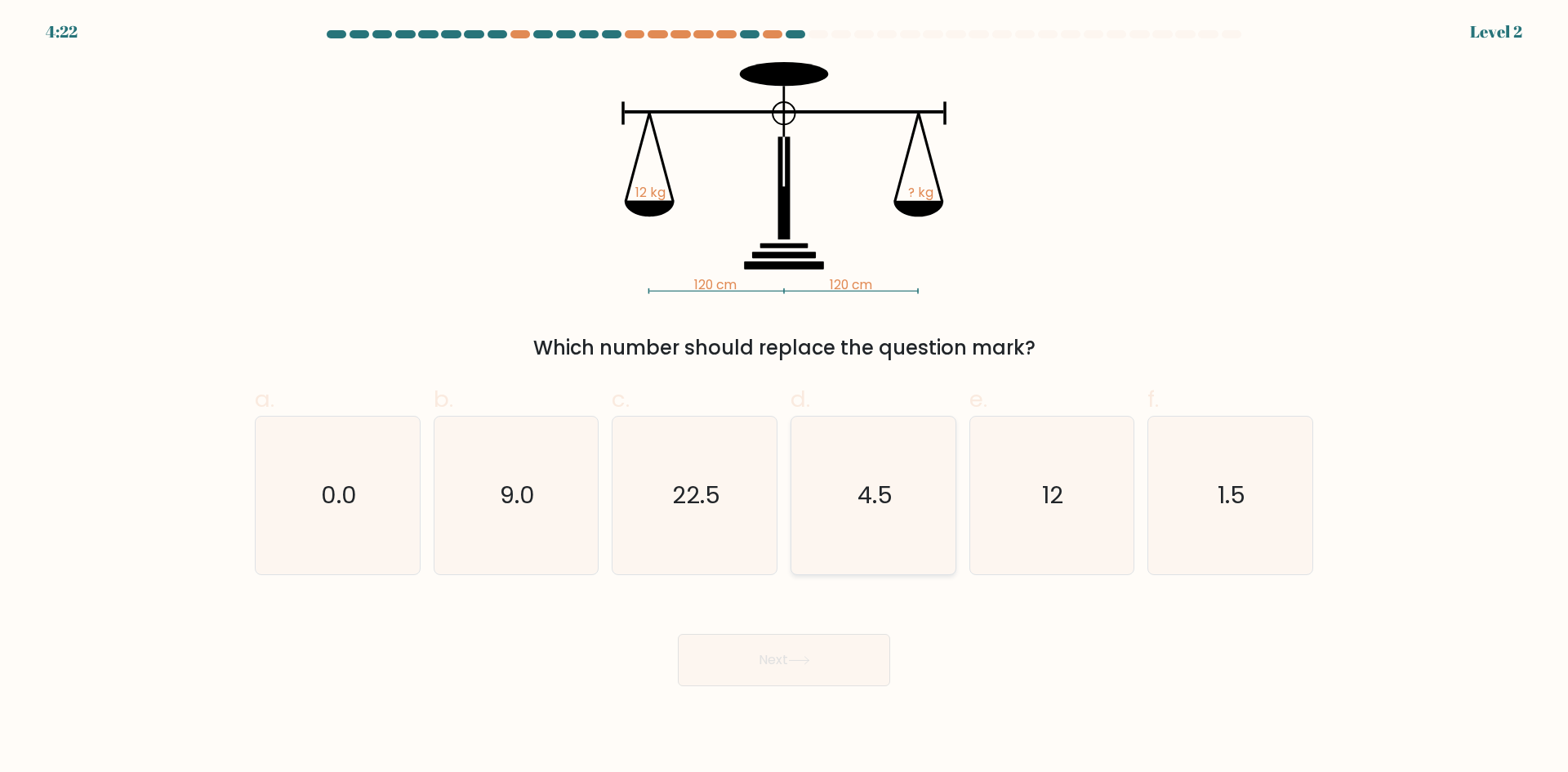
click at [898, 516] on icon "4.5" at bounding box center [873, 496] width 158 height 158
click at [784, 397] on input "d. 4.5" at bounding box center [784, 391] width 1 height 11
radio input "true"
click at [1052, 539] on icon "12" at bounding box center [1052, 496] width 158 height 158
click at [784, 397] on input "e. 12" at bounding box center [784, 391] width 1 height 11
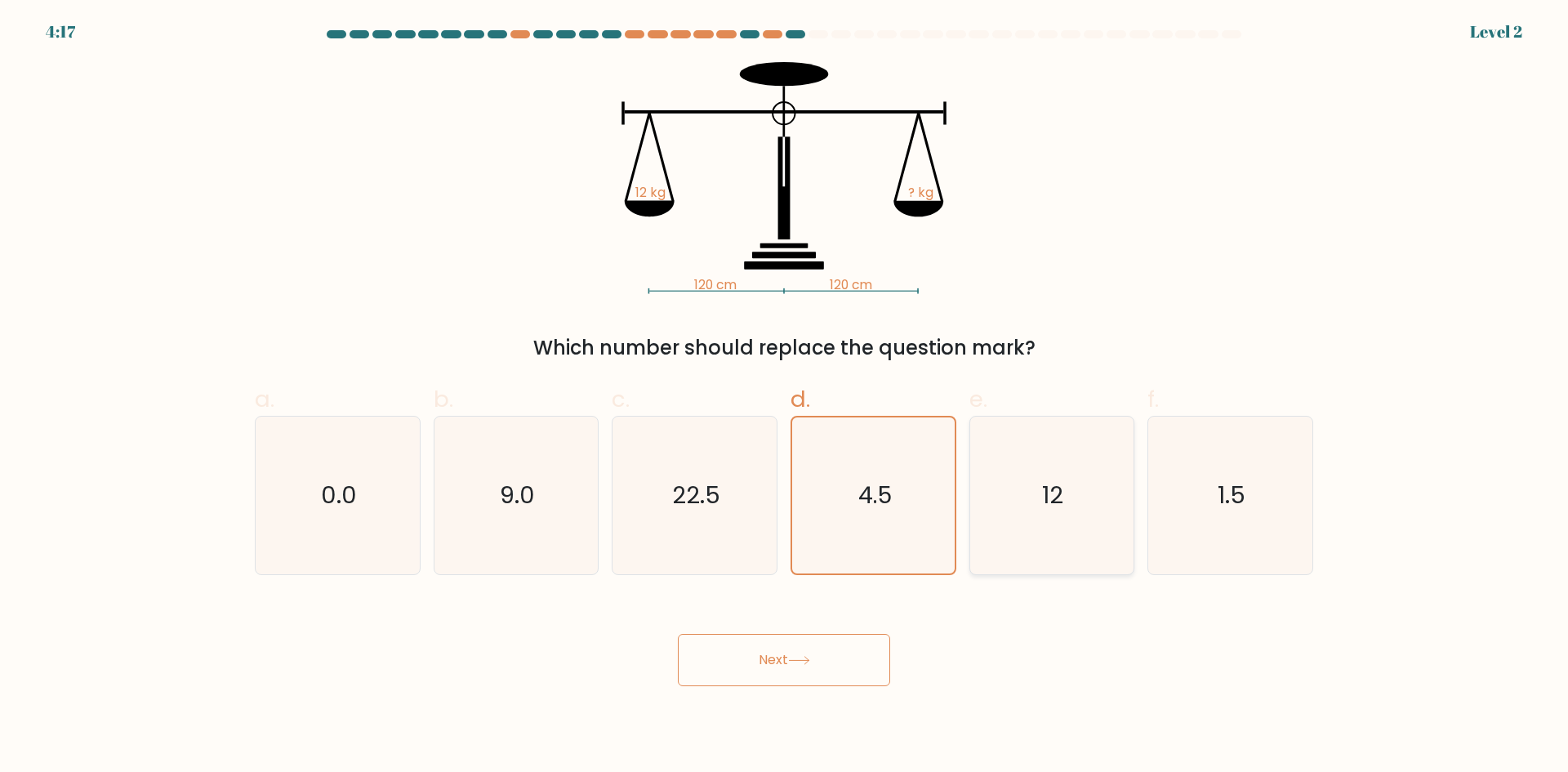
radio input "true"
click at [843, 653] on button "Next" at bounding box center [784, 660] width 212 height 52
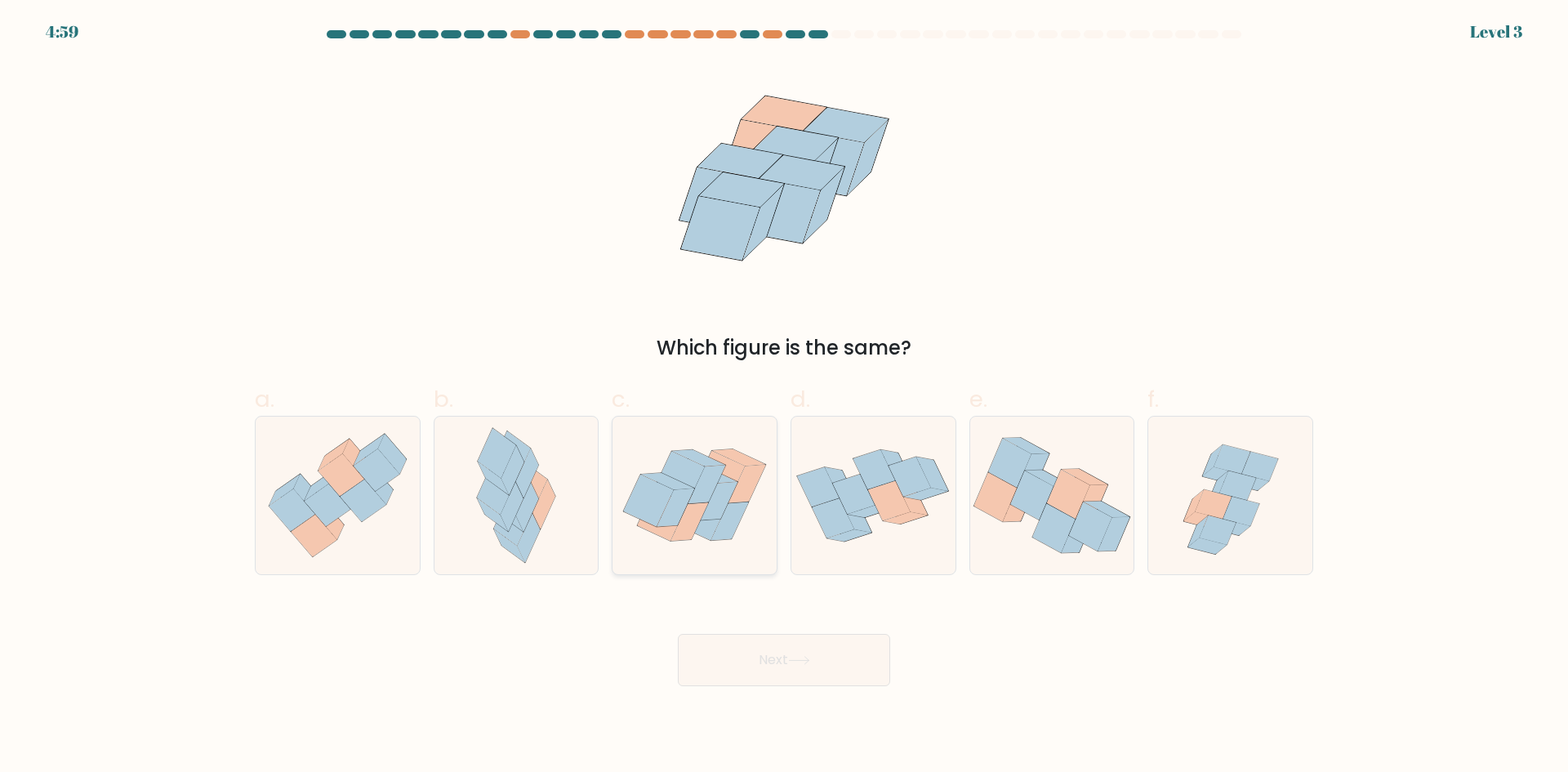
drag, startPoint x: 737, startPoint y: 511, endPoint x: 742, endPoint y: 601, distance: 90.1
click at [731, 512] on icon at bounding box center [730, 521] width 38 height 39
click at [784, 397] on input "c." at bounding box center [784, 391] width 1 height 11
radio input "true"
click at [771, 648] on button "Next" at bounding box center [784, 660] width 212 height 52
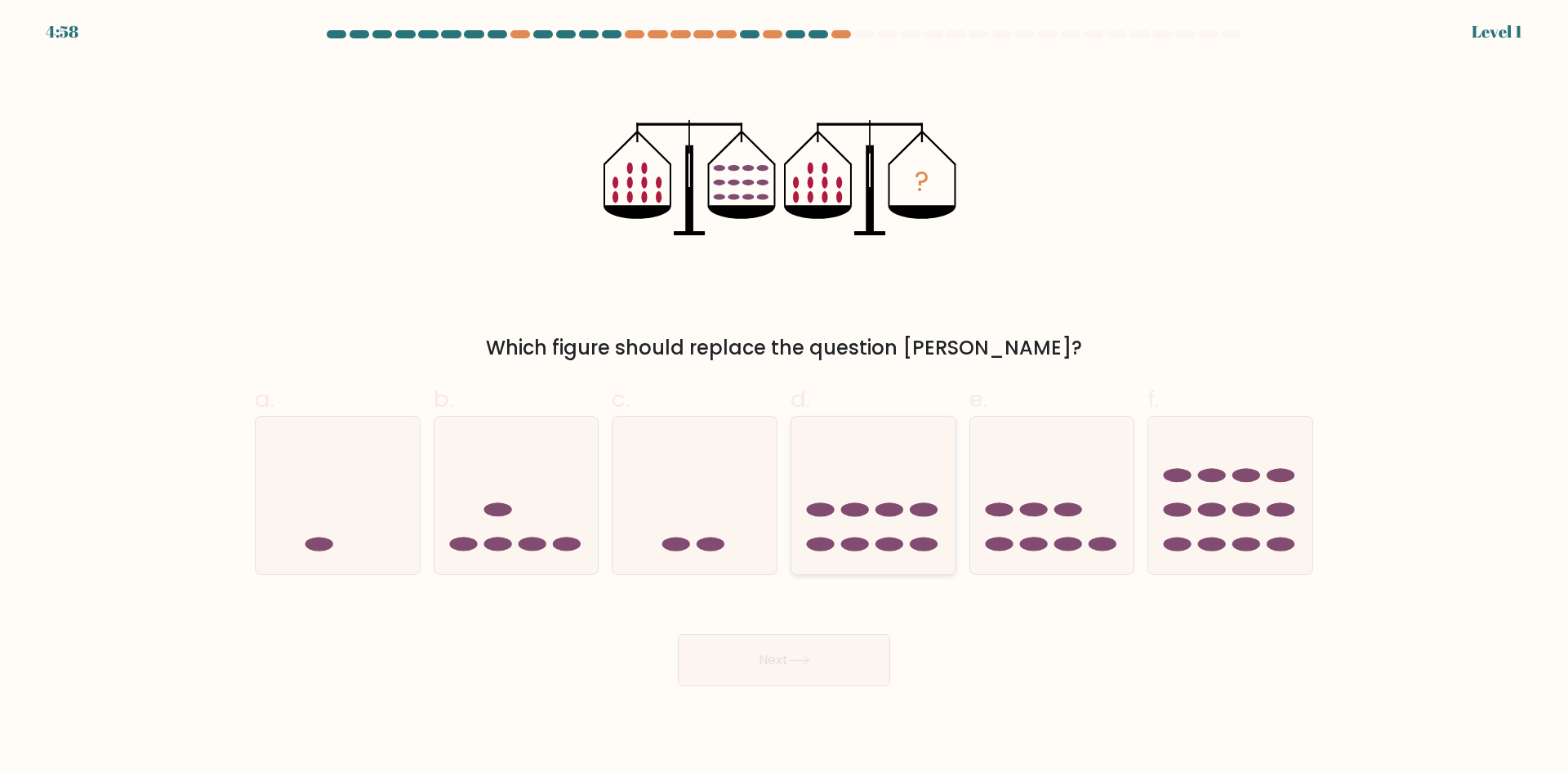
click at [855, 531] on icon at bounding box center [873, 494] width 164 height 135
click at [784, 397] on input "d." at bounding box center [784, 391] width 1 height 11
radio input "true"
click at [813, 643] on button "Next" at bounding box center [784, 660] width 212 height 52
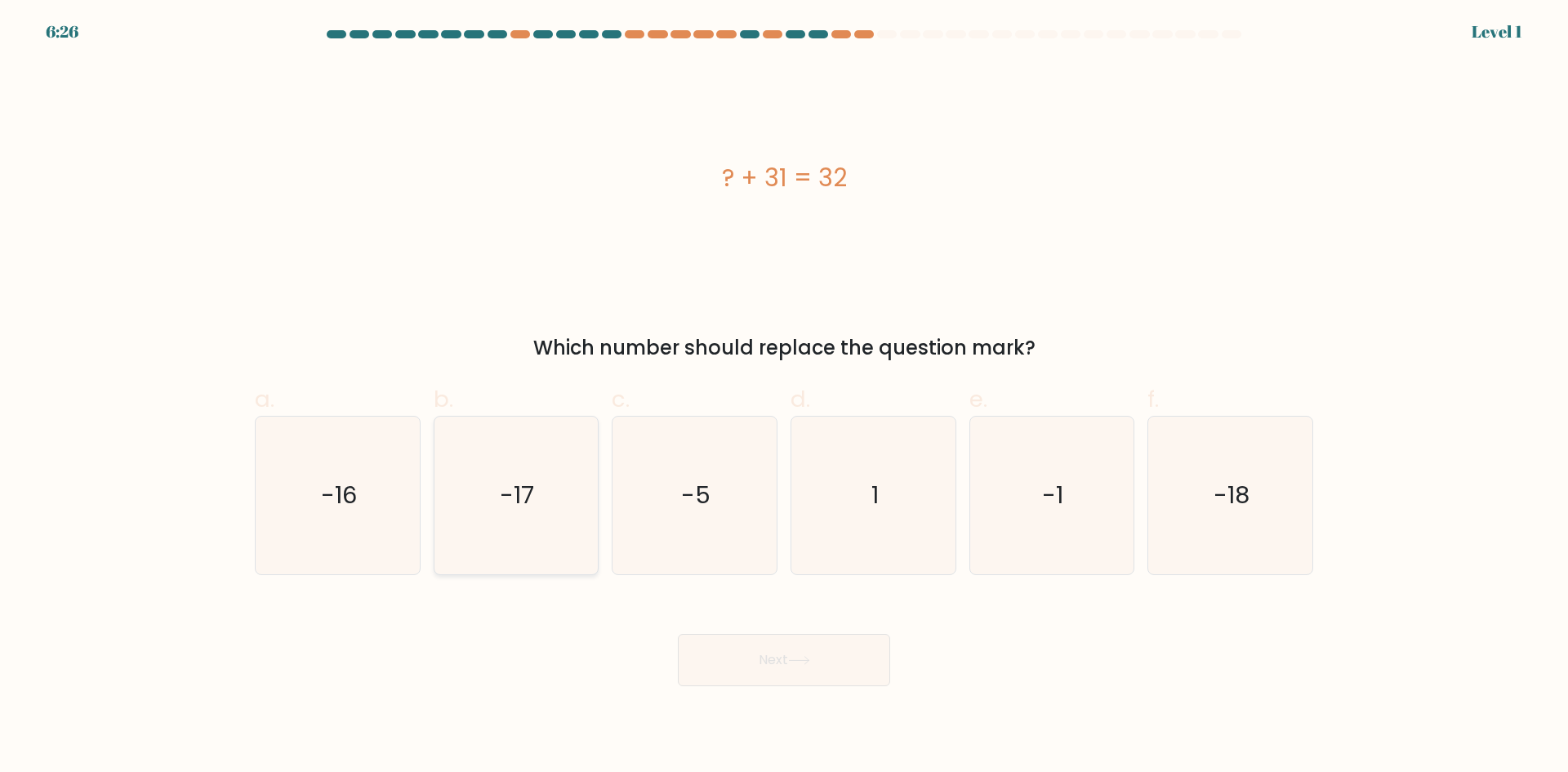
drag, startPoint x: 500, startPoint y: 455, endPoint x: 631, endPoint y: 560, distance: 167.9
click at [504, 457] on icon "-17" at bounding box center [516, 496] width 158 height 158
click at [784, 397] on input "b. -17" at bounding box center [784, 391] width 1 height 11
radio input "true"
click at [744, 635] on button "Next" at bounding box center [784, 660] width 212 height 52
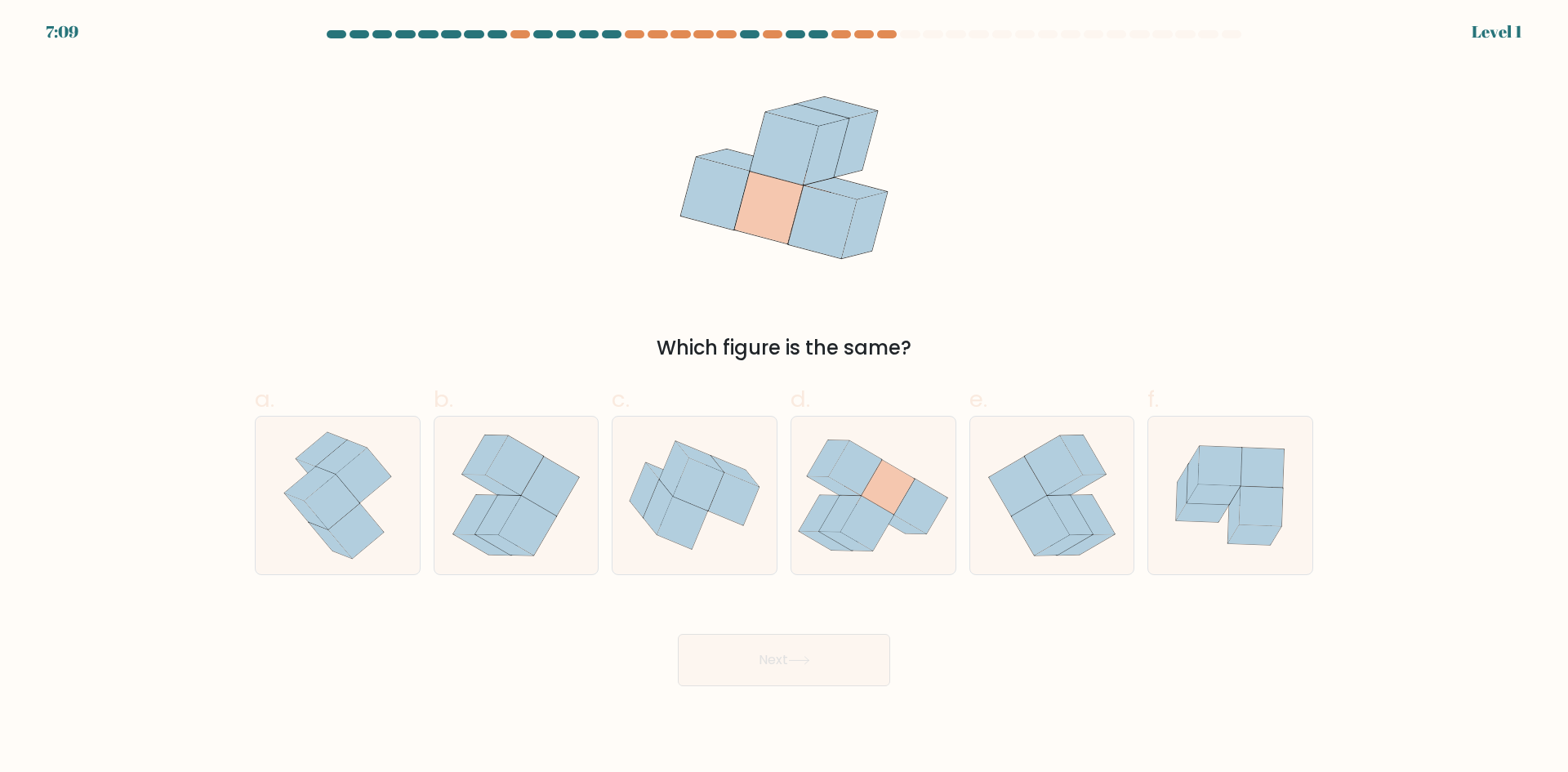
drag, startPoint x: 884, startPoint y: 545, endPoint x: 865, endPoint y: 585, distance: 44.3
click at [884, 545] on icon at bounding box center [873, 495] width 164 height 144
click at [784, 397] on input "d." at bounding box center [784, 391] width 1 height 11
radio input "true"
click at [825, 662] on button "Next" at bounding box center [784, 660] width 212 height 52
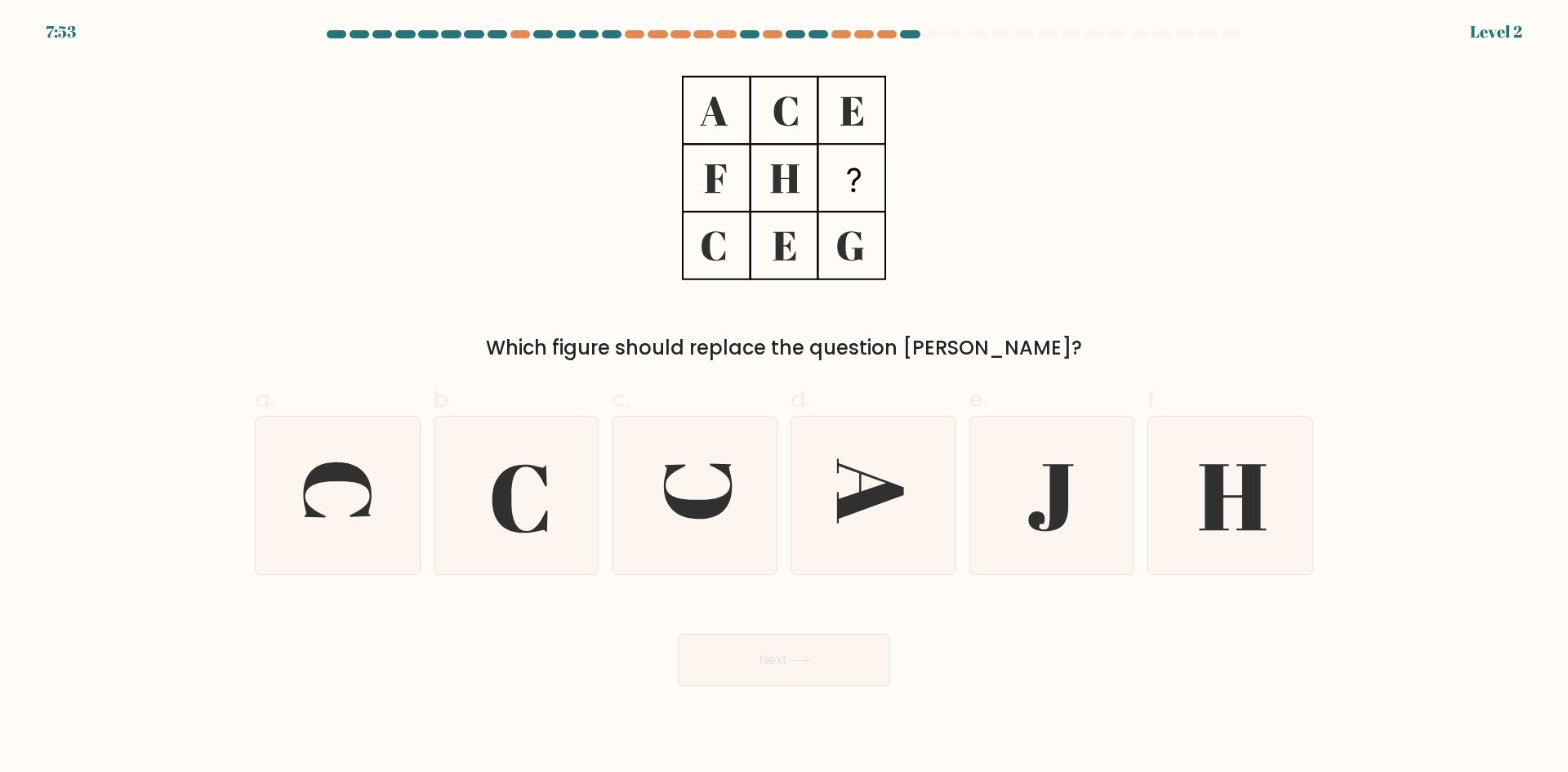
drag, startPoint x: 1021, startPoint y: 487, endPoint x: 967, endPoint y: 526, distance: 66.6
click at [1016, 490] on icon at bounding box center [1052, 496] width 158 height 158
click at [784, 397] on input "e." at bounding box center [784, 391] width 1 height 11
radio input "true"
click at [846, 666] on button "Next" at bounding box center [784, 660] width 212 height 52
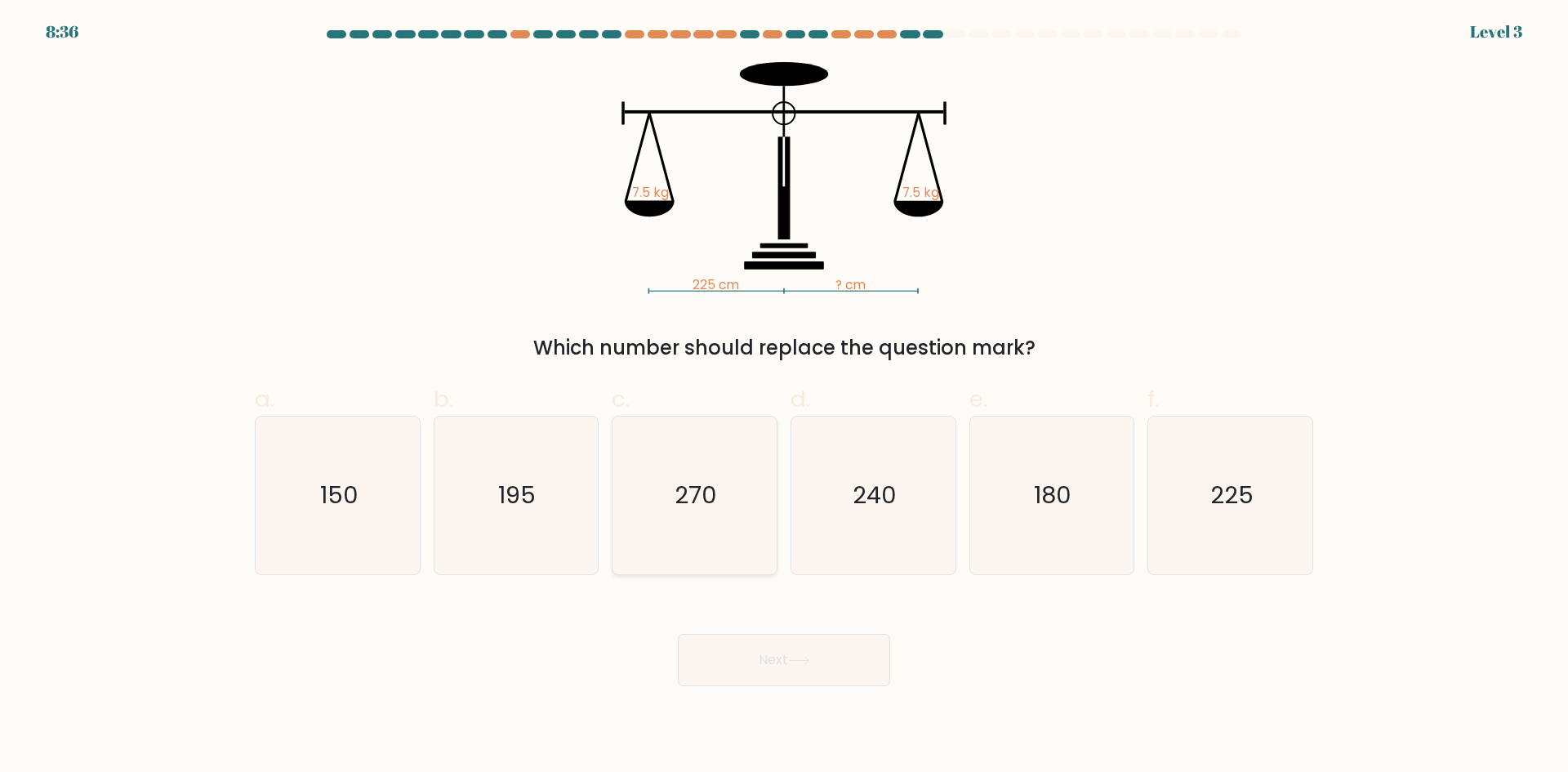
click at [624, 485] on icon "270" at bounding box center [695, 496] width 158 height 158
click at [784, 397] on input "c. 270" at bounding box center [784, 391] width 1 height 11
radio input "true"
click at [766, 677] on button "Next" at bounding box center [784, 660] width 212 height 52
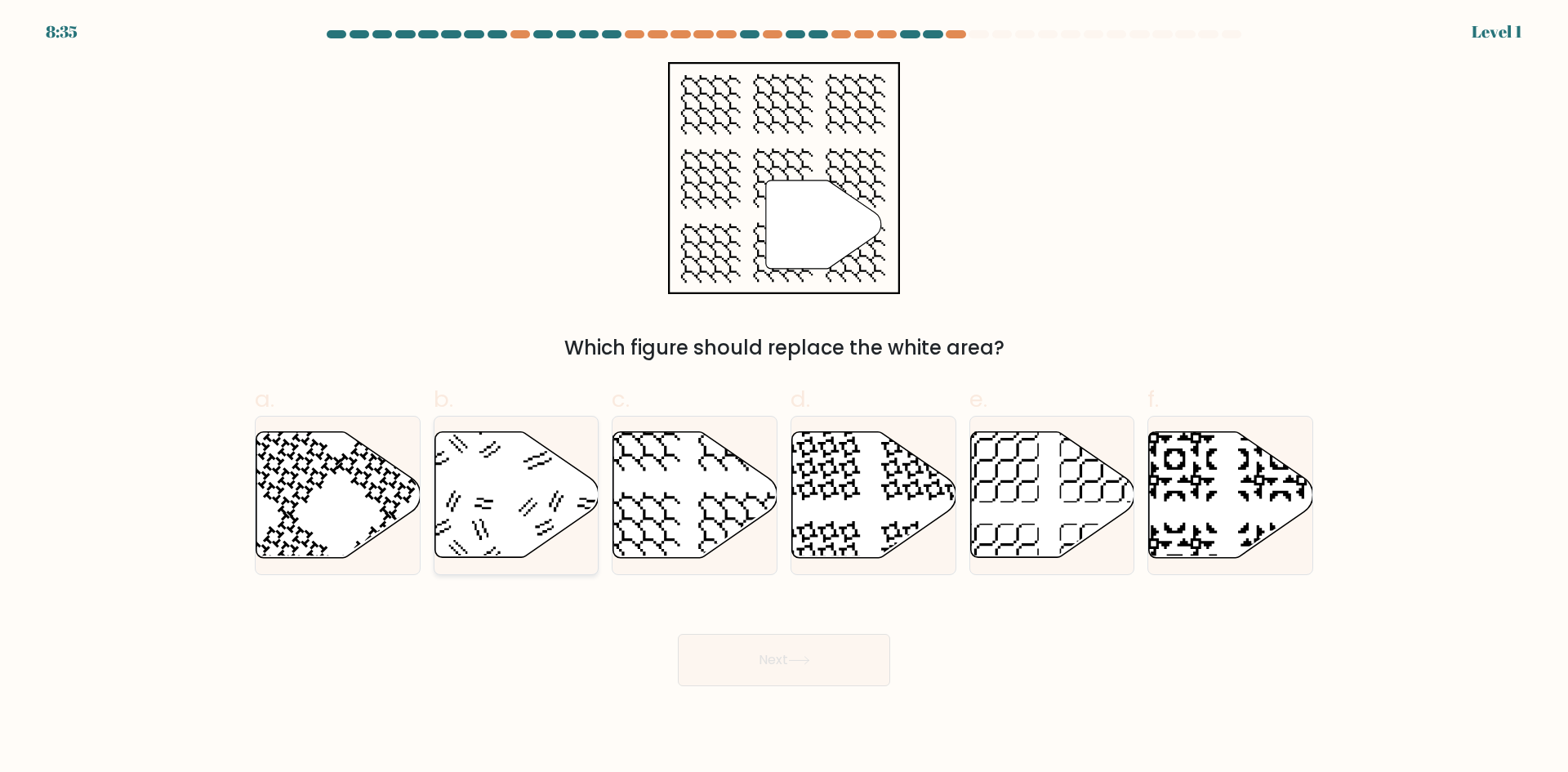
click at [540, 496] on icon at bounding box center [517, 494] width 164 height 126
click at [784, 397] on input "b." at bounding box center [784, 391] width 1 height 11
radio input "true"
click at [733, 630] on div "Next" at bounding box center [784, 641] width 1078 height 92
click at [747, 648] on button "Next" at bounding box center [784, 660] width 212 height 52
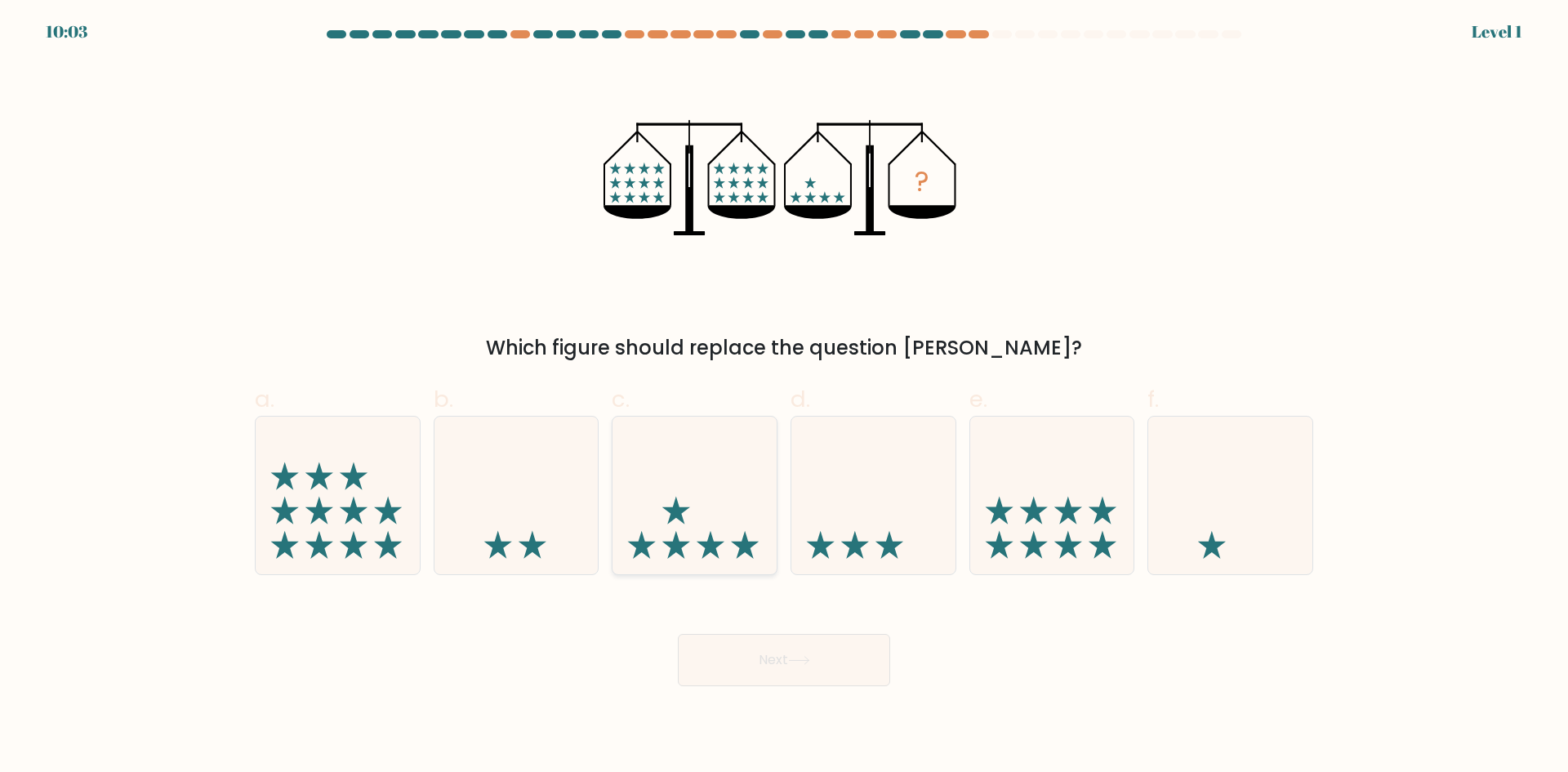
click at [748, 534] on icon at bounding box center [695, 494] width 164 height 135
click at [784, 397] on input "c." at bounding box center [784, 391] width 1 height 11
radio input "true"
click at [785, 662] on button "Next" at bounding box center [784, 660] width 212 height 52
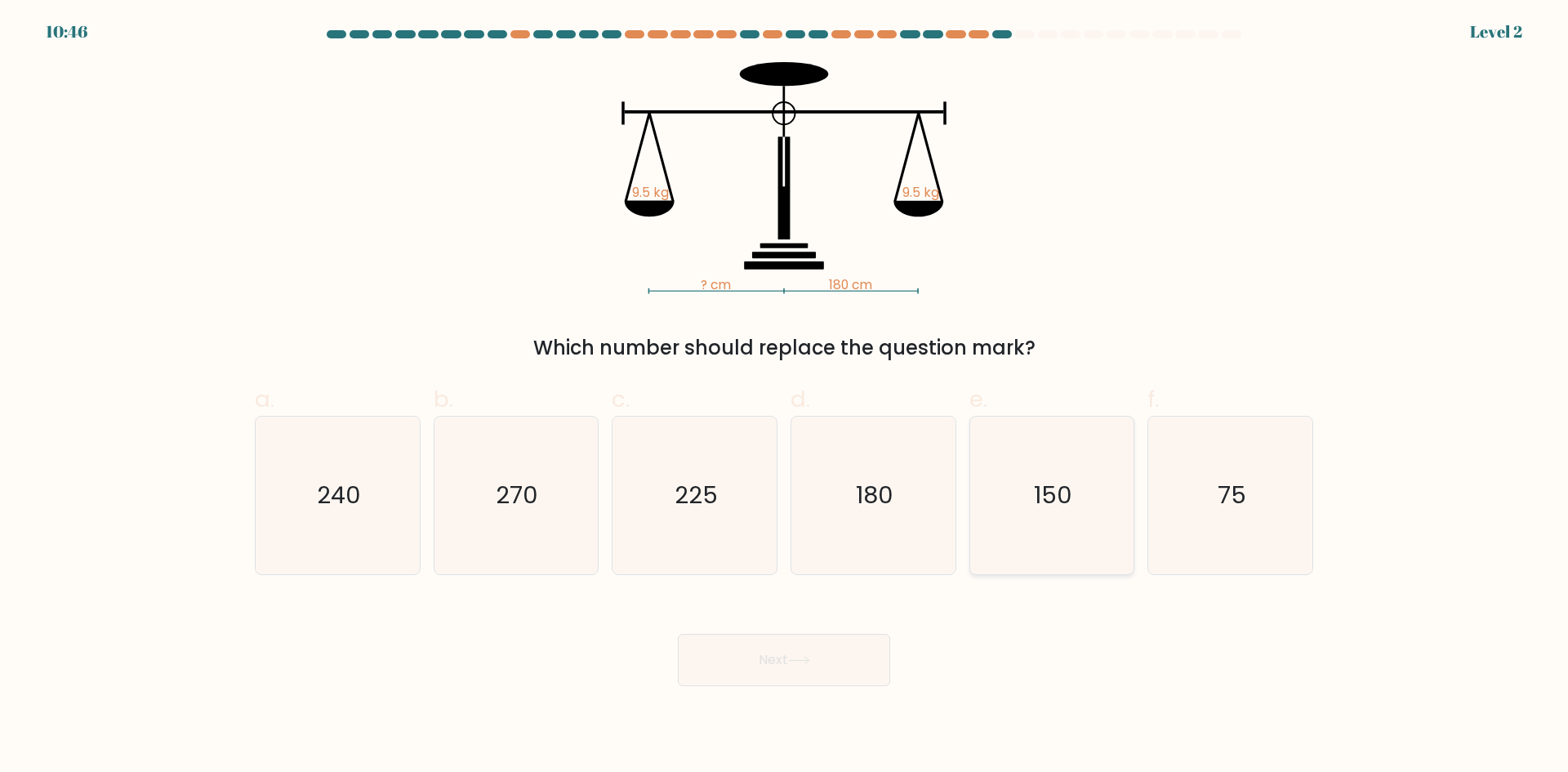
click at [1002, 532] on icon "150" at bounding box center [1052, 496] width 158 height 158
click at [784, 397] on input "e. 150" at bounding box center [784, 391] width 1 height 11
radio input "true"
click at [838, 655] on button "Next" at bounding box center [784, 660] width 212 height 52
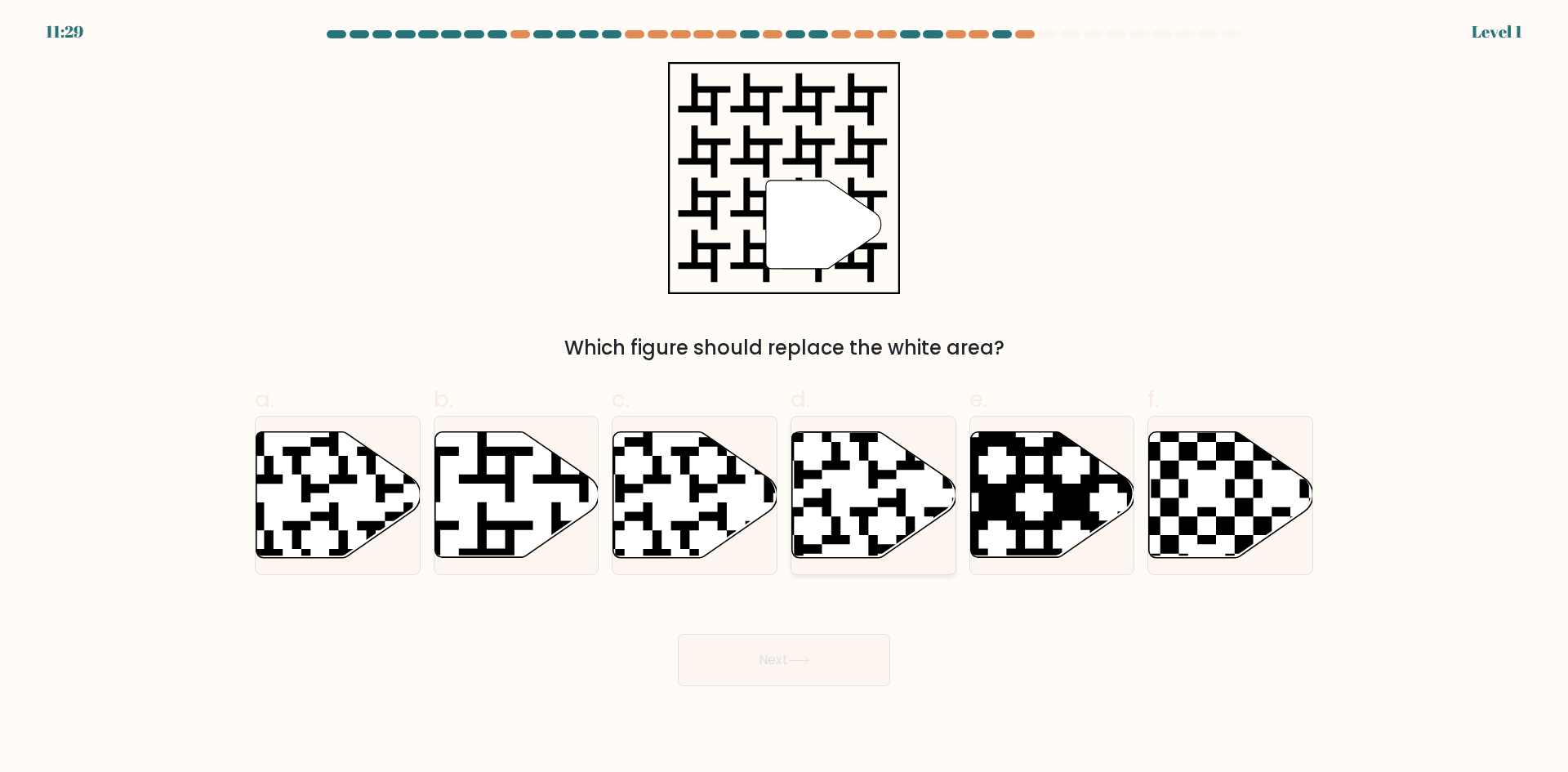
click at [831, 520] on icon at bounding box center [874, 494] width 164 height 126
click at [784, 397] on input "d." at bounding box center [784, 391] width 1 height 11
radio input "true"
click at [798, 653] on button "Next" at bounding box center [784, 660] width 212 height 52
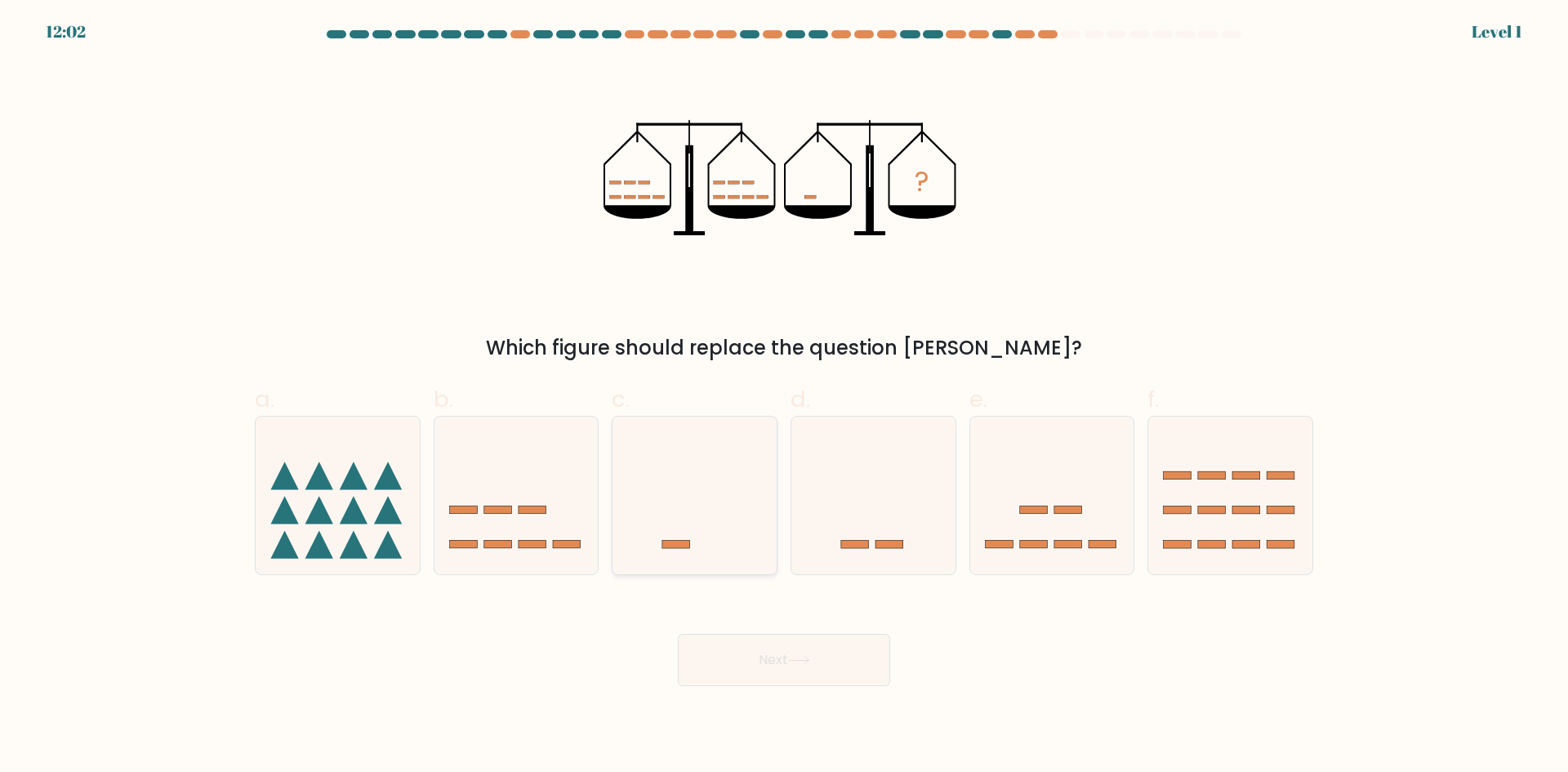
click at [701, 526] on icon at bounding box center [695, 494] width 164 height 135
click at [784, 397] on input "c." at bounding box center [784, 391] width 1 height 11
radio input "true"
click at [769, 646] on button "Next" at bounding box center [784, 660] width 212 height 52
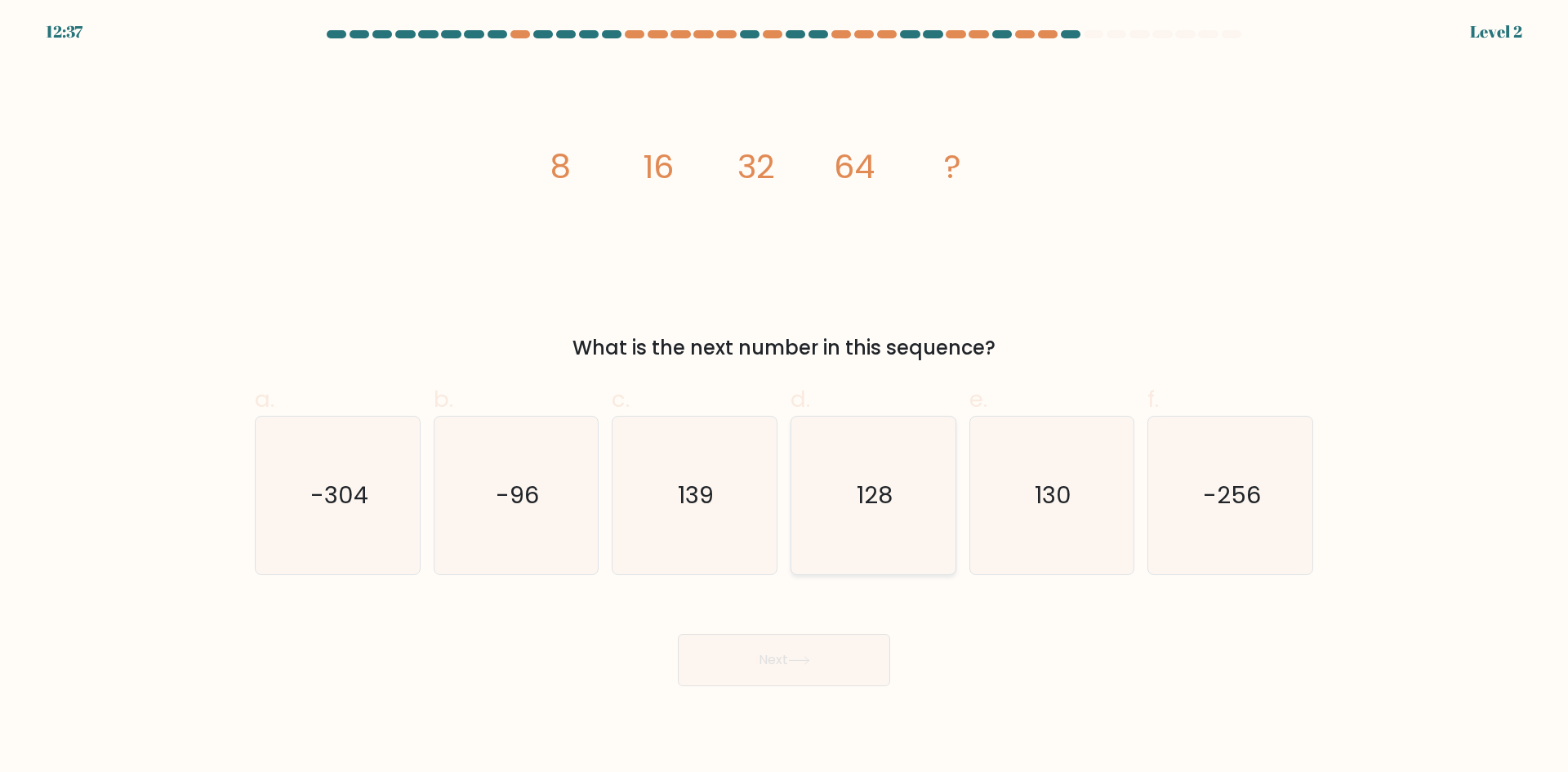
drag, startPoint x: 884, startPoint y: 538, endPoint x: 874, endPoint y: 558, distance: 22.4
click at [885, 539] on icon "128" at bounding box center [873, 496] width 158 height 158
click at [784, 397] on input "d. 128" at bounding box center [784, 391] width 1 height 11
radio input "true"
click at [843, 662] on button "Next" at bounding box center [784, 660] width 212 height 52
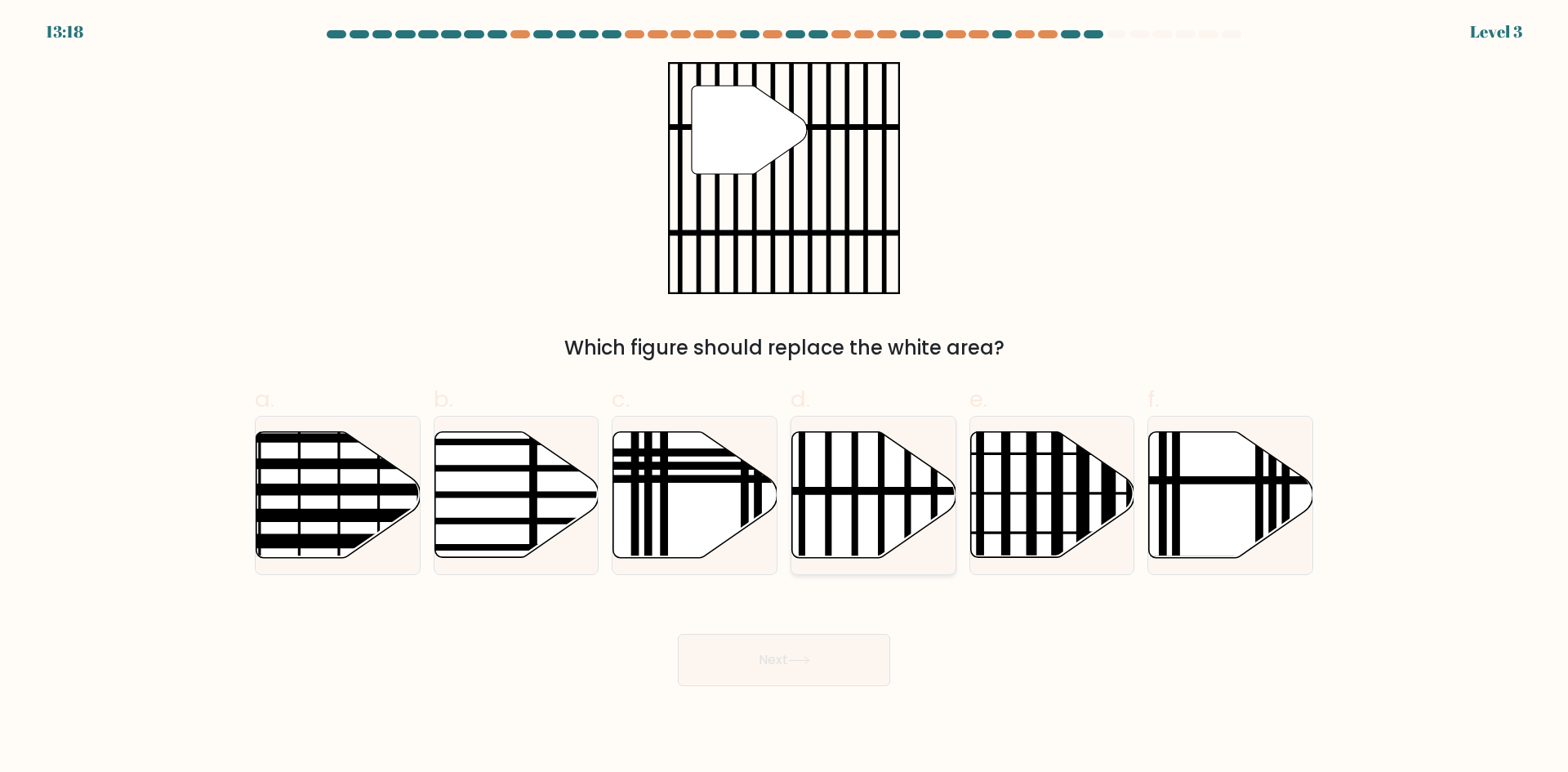
click at [899, 521] on icon at bounding box center [874, 494] width 164 height 126
click at [784, 397] on input "d." at bounding box center [784, 391] width 1 height 11
radio input "true"
click at [791, 649] on button "Next" at bounding box center [784, 660] width 212 height 52
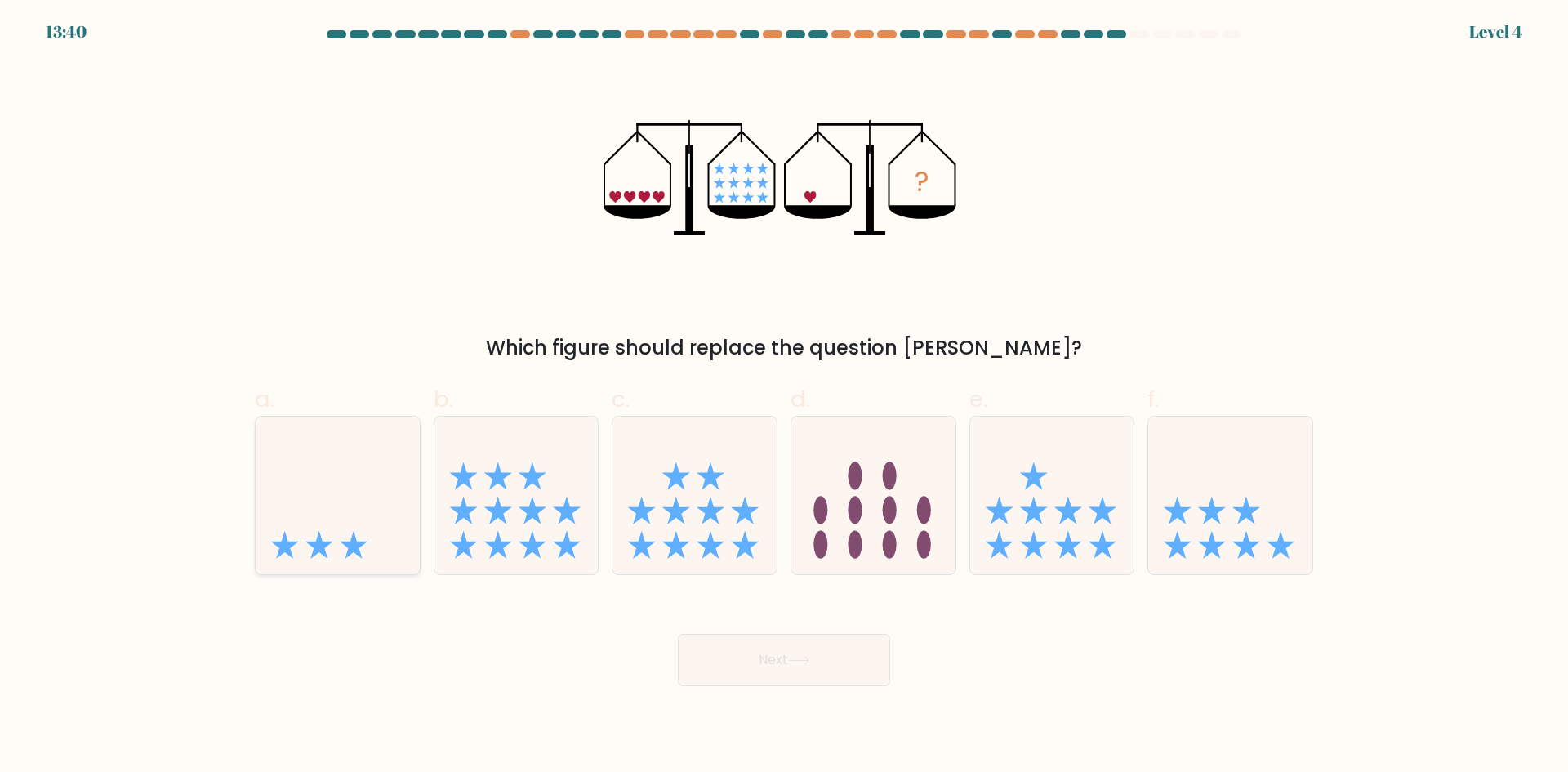
click at [263, 460] on icon at bounding box center [338, 494] width 164 height 135
click at [784, 397] on input "a." at bounding box center [784, 391] width 1 height 11
radio input "true"
click at [761, 655] on button "Next" at bounding box center [784, 660] width 212 height 52
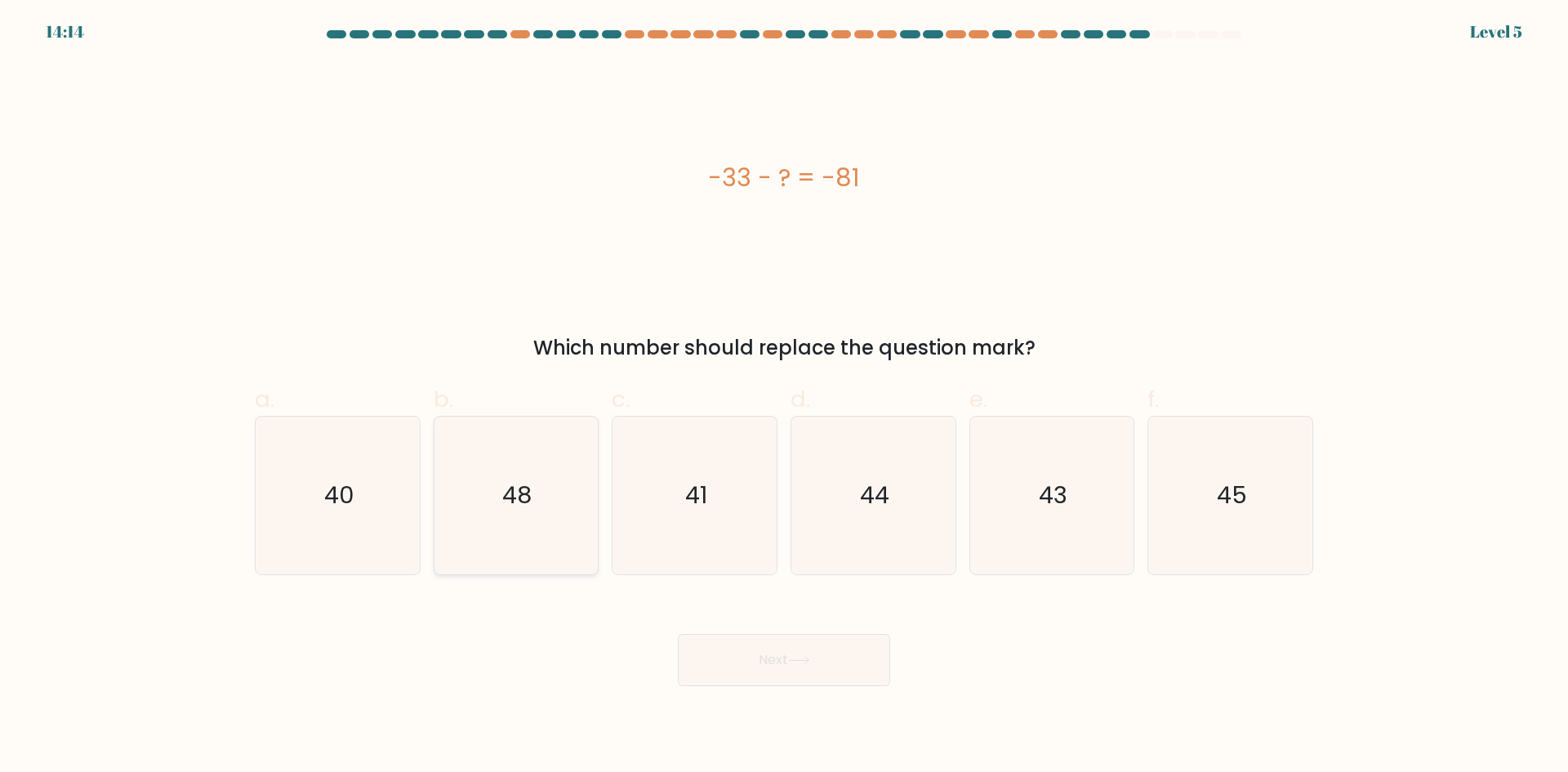
click at [561, 540] on icon "48" at bounding box center [516, 496] width 158 height 158
click at [784, 397] on input "b. 48" at bounding box center [784, 391] width 1 height 11
radio input "true"
click at [703, 655] on button "Next" at bounding box center [784, 660] width 212 height 52
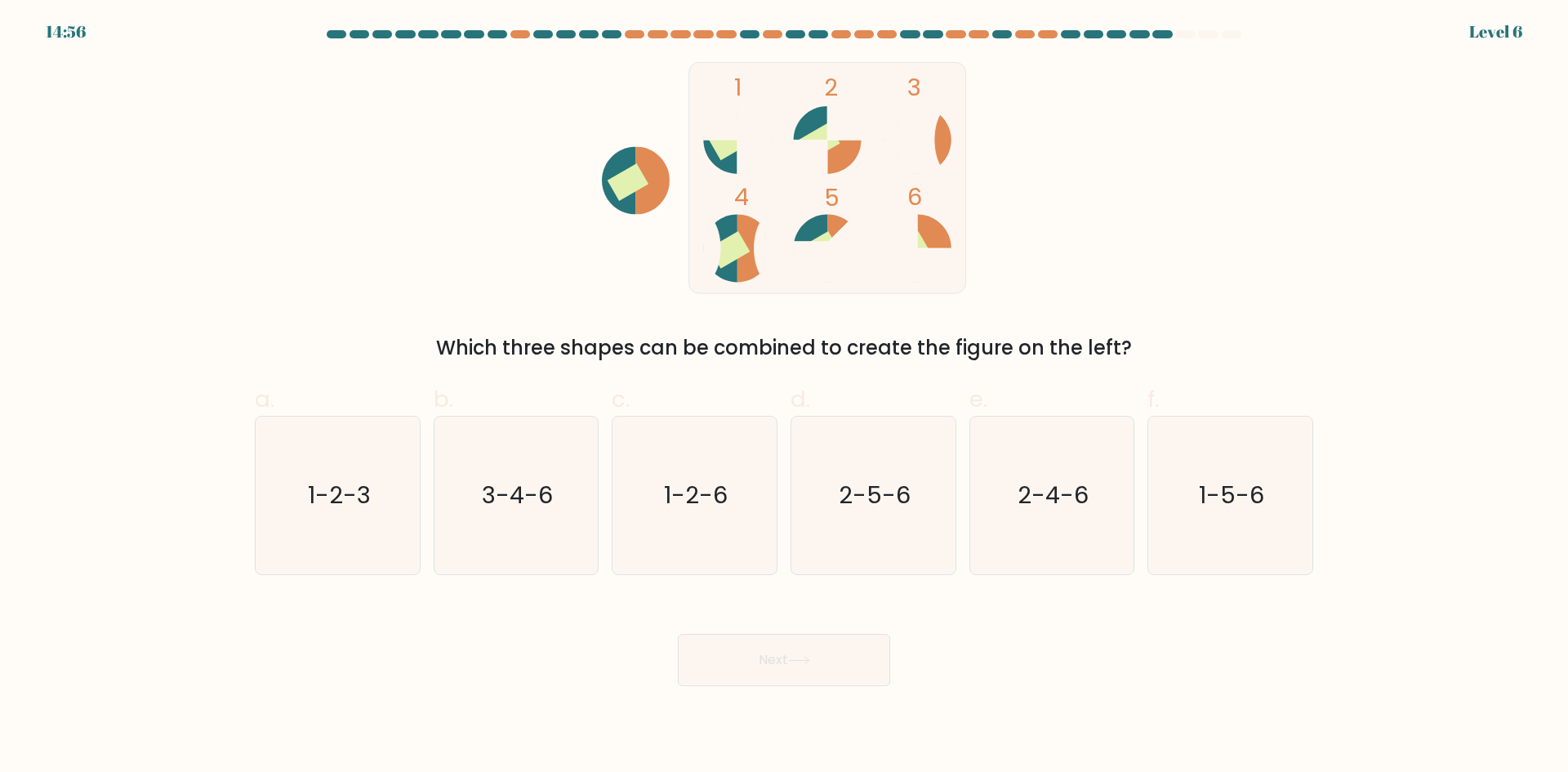
drag, startPoint x: 928, startPoint y: 530, endPoint x: 843, endPoint y: 592, distance: 105.2
click at [925, 536] on icon "2-5-6" at bounding box center [873, 496] width 158 height 158
click at [784, 397] on input "d. 2-5-6" at bounding box center [784, 391] width 1 height 11
radio input "true"
click at [759, 679] on button "Next" at bounding box center [784, 660] width 212 height 52
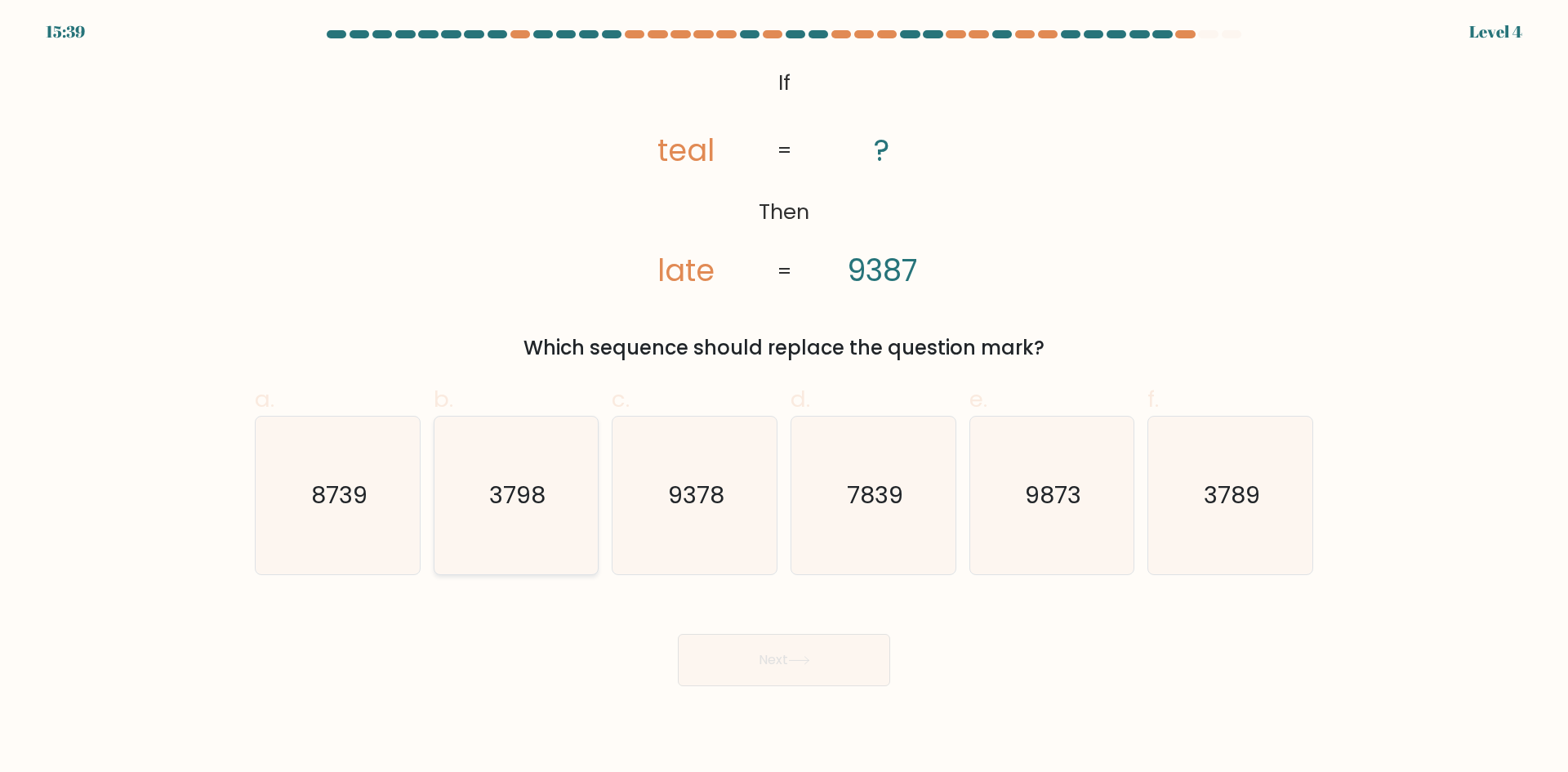
click at [502, 474] on icon "3798" at bounding box center [516, 496] width 158 height 158
click at [784, 397] on input "b. 3798" at bounding box center [784, 391] width 1 height 11
radio input "true"
click at [775, 672] on button "Next" at bounding box center [784, 660] width 212 height 52
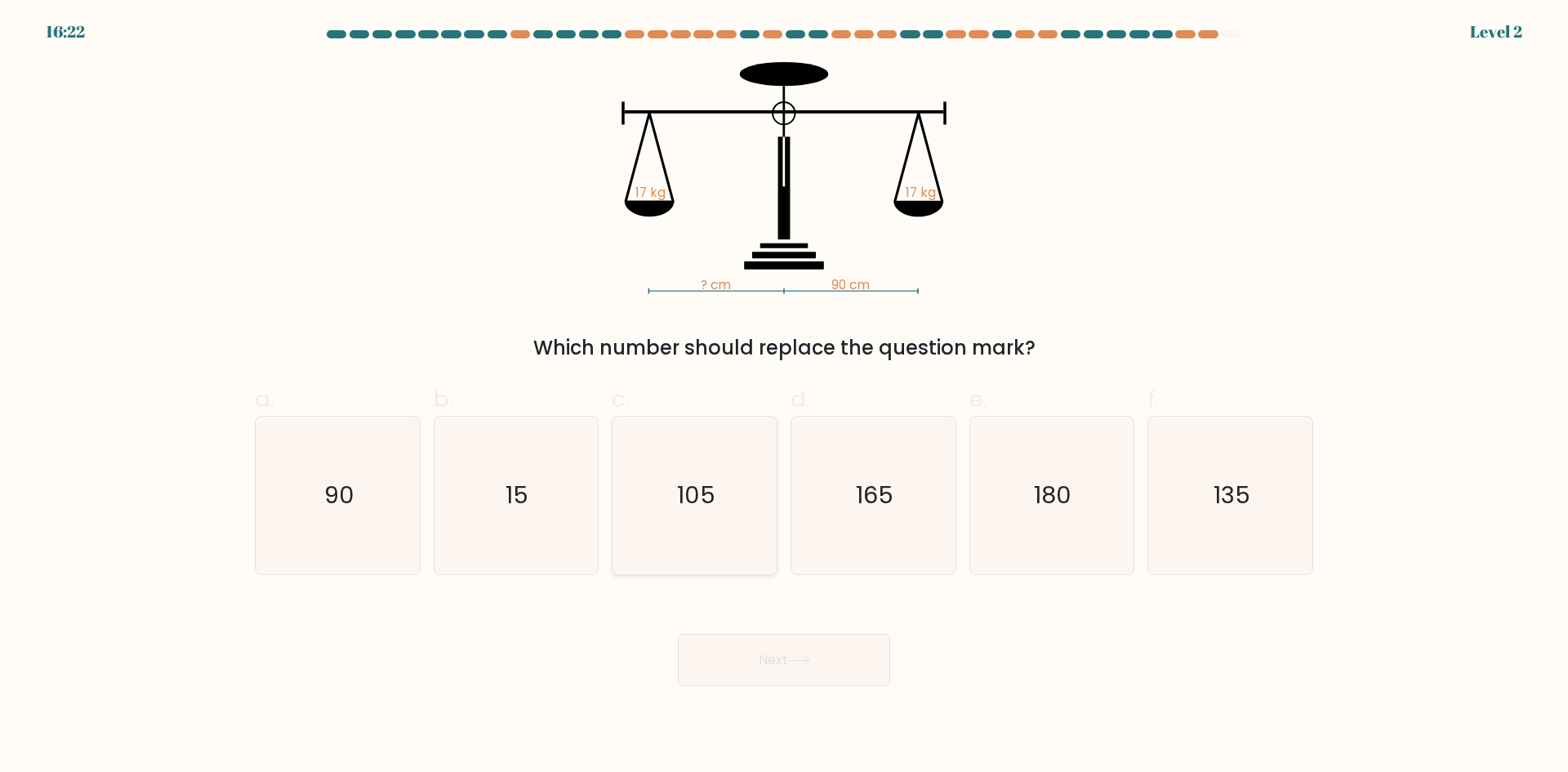
click at [724, 523] on icon "105" at bounding box center [695, 496] width 158 height 158
click at [784, 397] on input "c. 105" at bounding box center [784, 391] width 1 height 11
radio input "true"
click at [804, 630] on div "Next" at bounding box center [784, 641] width 1078 height 92
click at [789, 665] on button "Next" at bounding box center [784, 660] width 212 height 52
